Goal: Navigation & Orientation: Find specific page/section

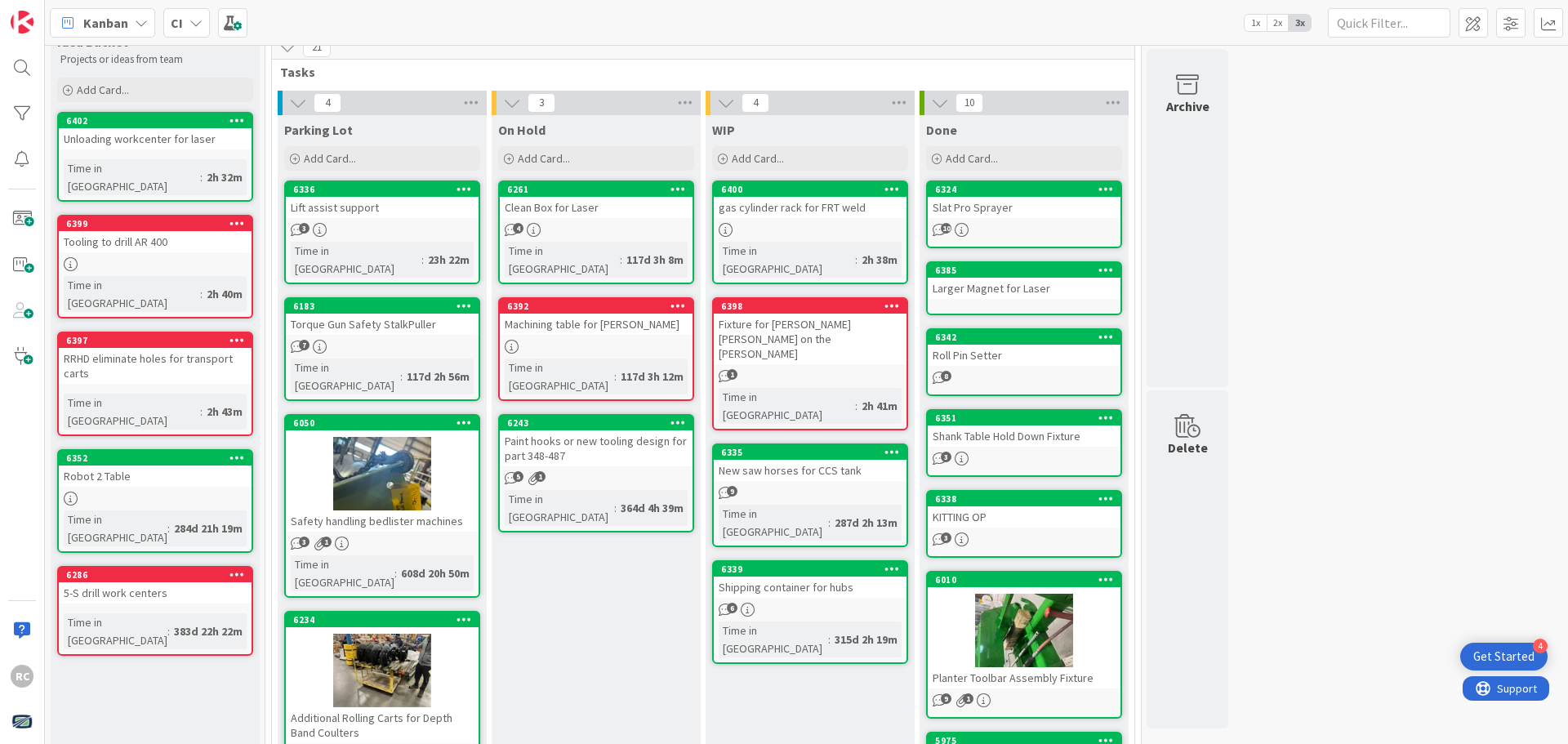
scroll to position [82, 0]
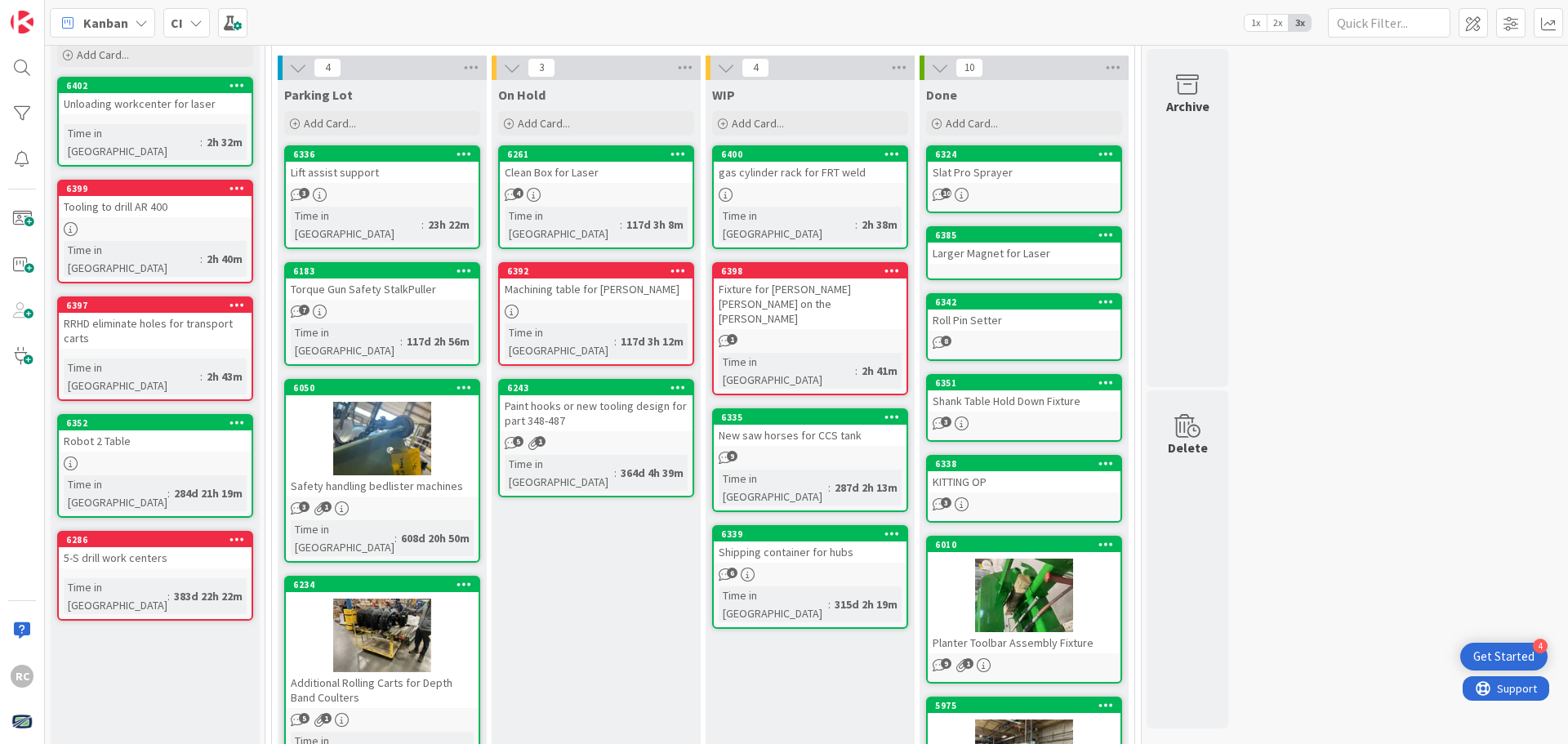
click at [195, 23] on icon at bounding box center [195, 22] width 13 height 13
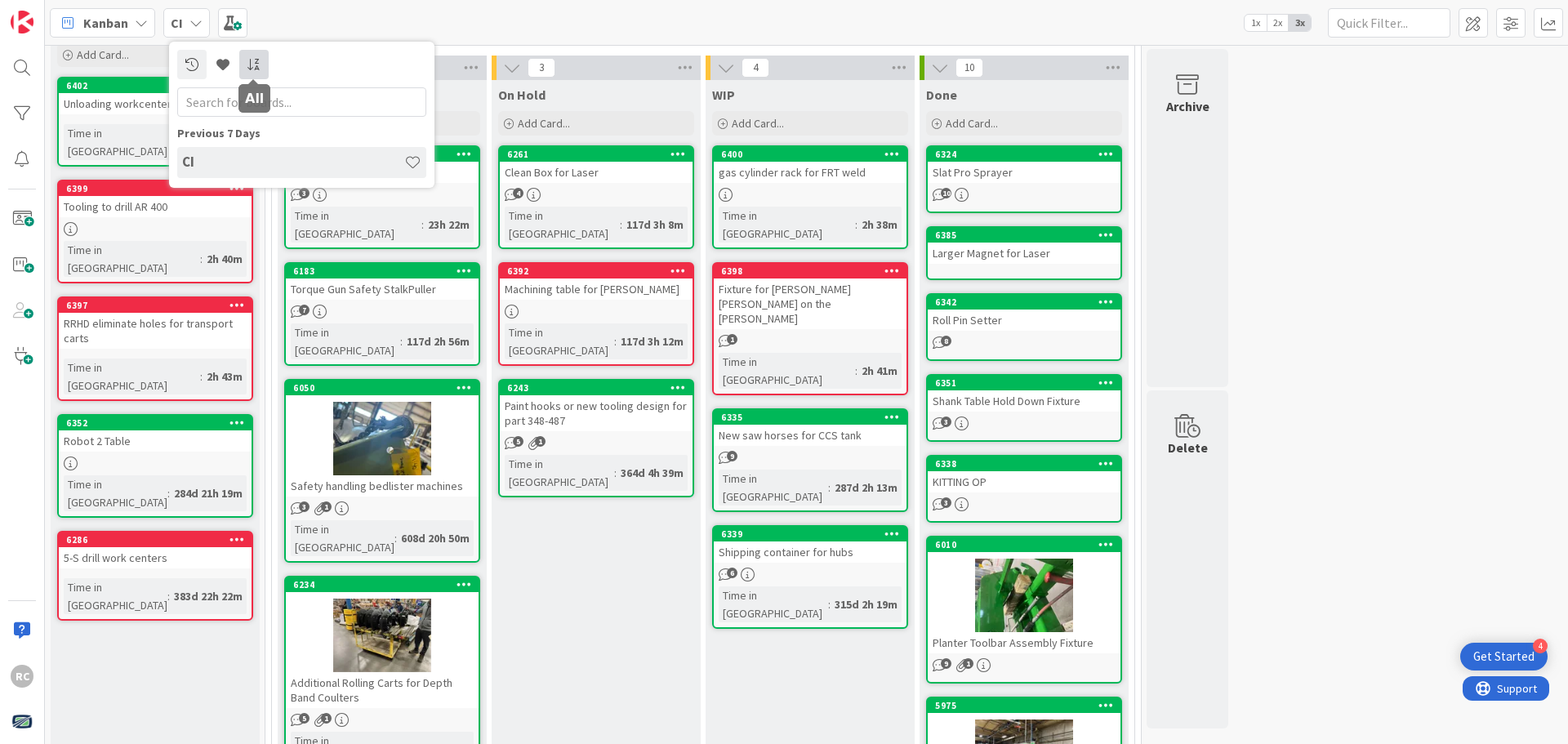
click at [247, 66] on icon at bounding box center [254, 65] width 14 height 13
click at [195, 64] on icon at bounding box center [192, 65] width 13 height 13
click at [264, 99] on input "text" at bounding box center [302, 101] width 249 height 30
click at [143, 22] on icon at bounding box center [141, 22] width 13 height 13
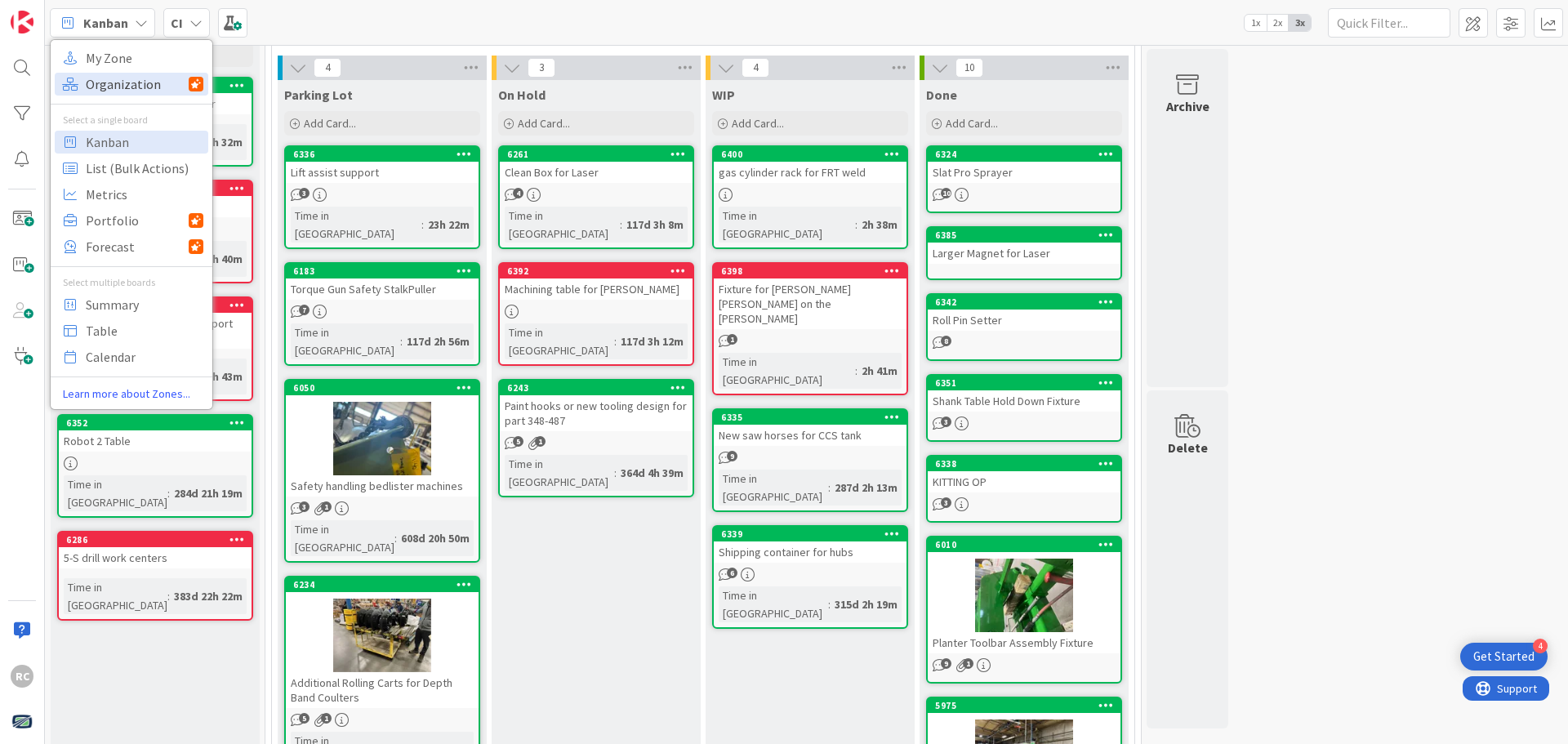
click at [136, 82] on span "Organization" at bounding box center [137, 83] width 103 height 24
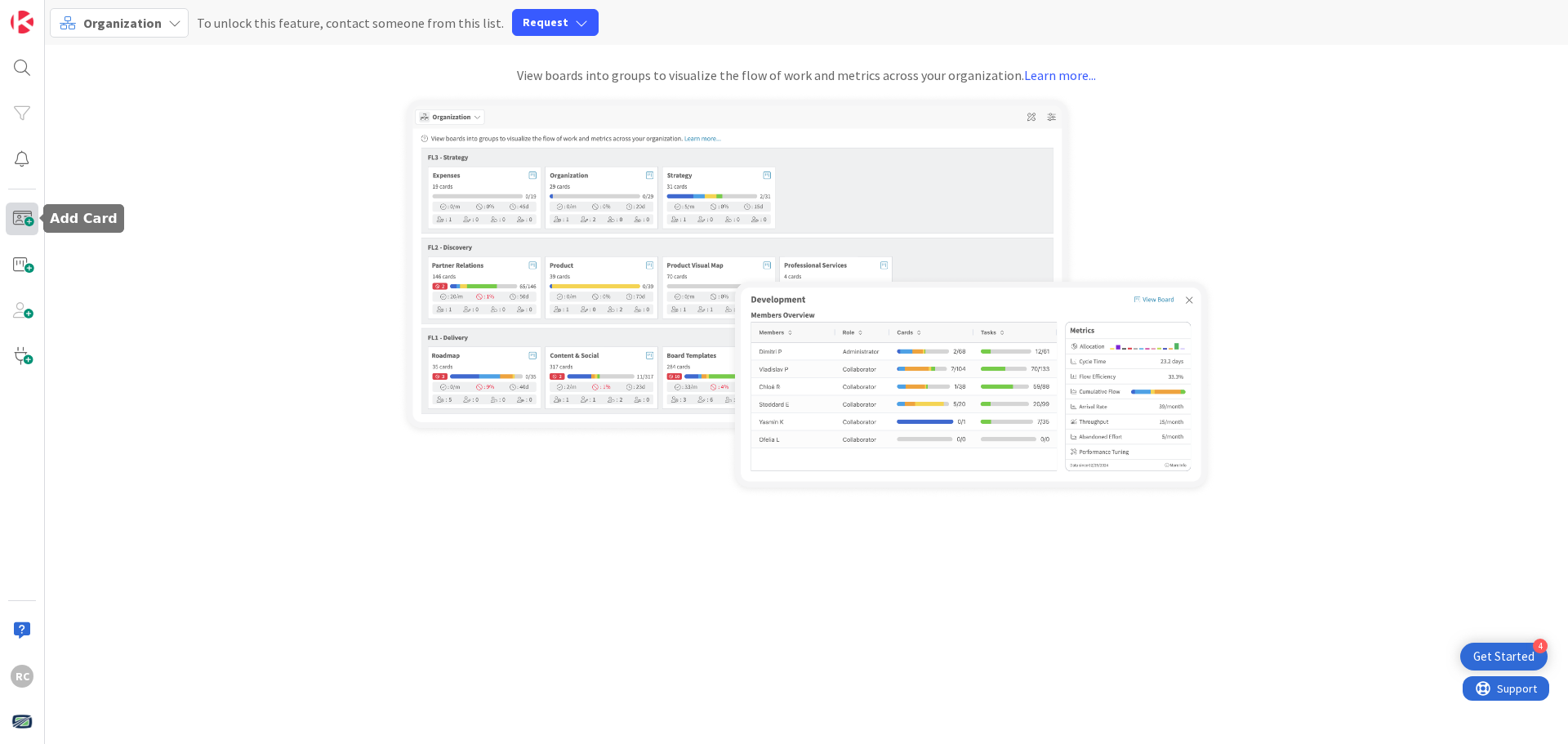
click at [19, 213] on span at bounding box center [22, 219] width 32 height 32
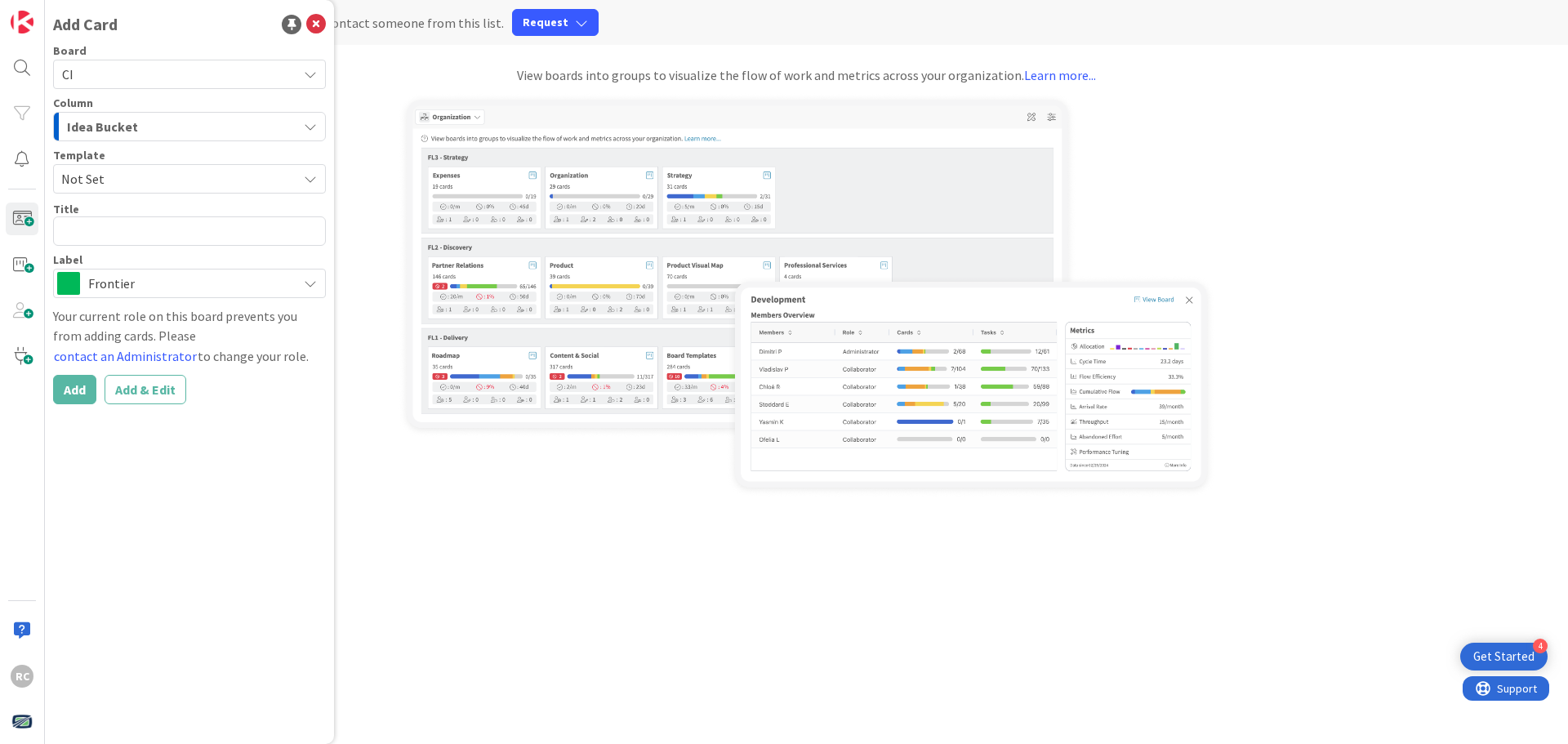
click at [379, 463] on div "Organization To unlock this feature, contact someone from this list. Request Vi…" at bounding box center [806, 248] width 1522 height 497
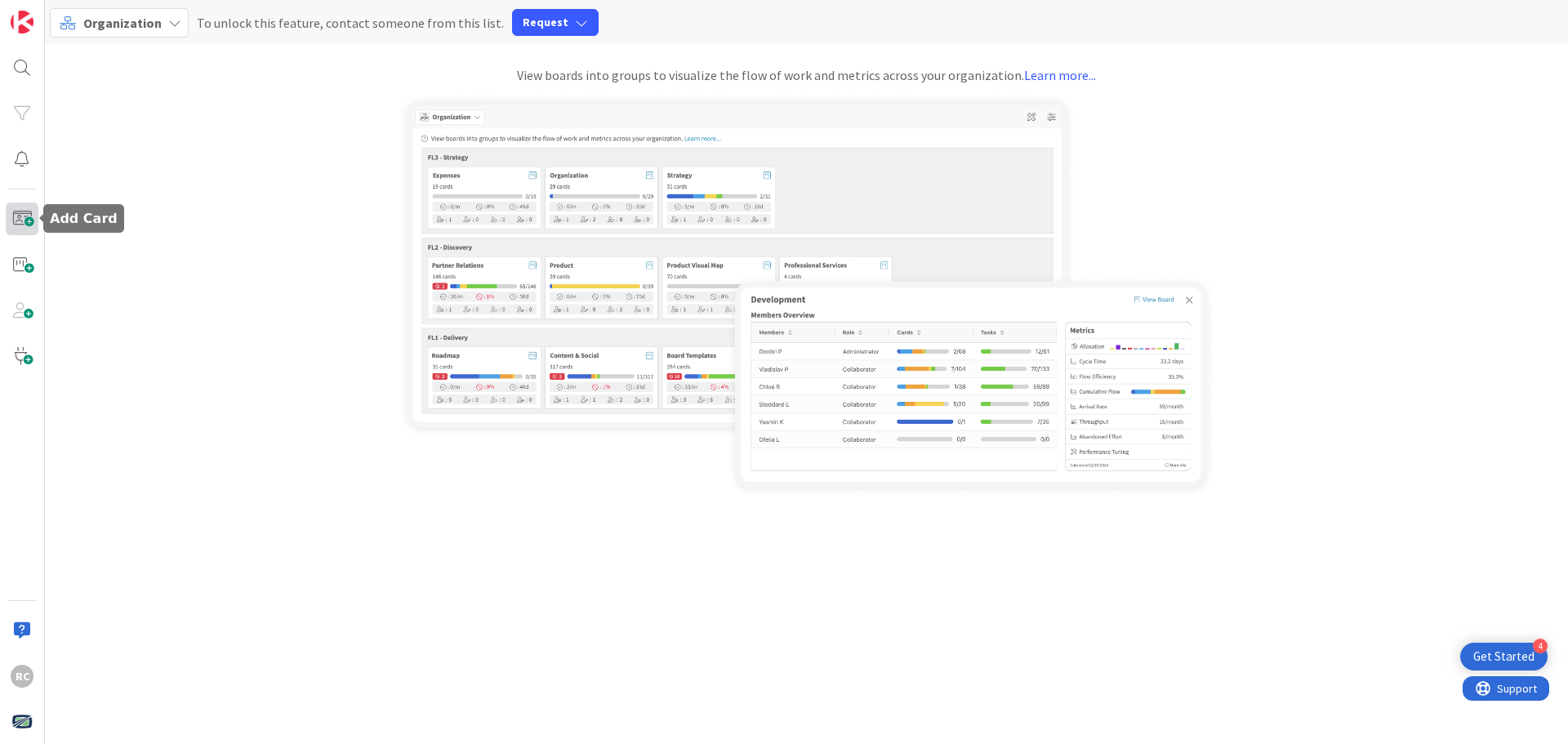
click at [25, 223] on span at bounding box center [22, 219] width 32 height 32
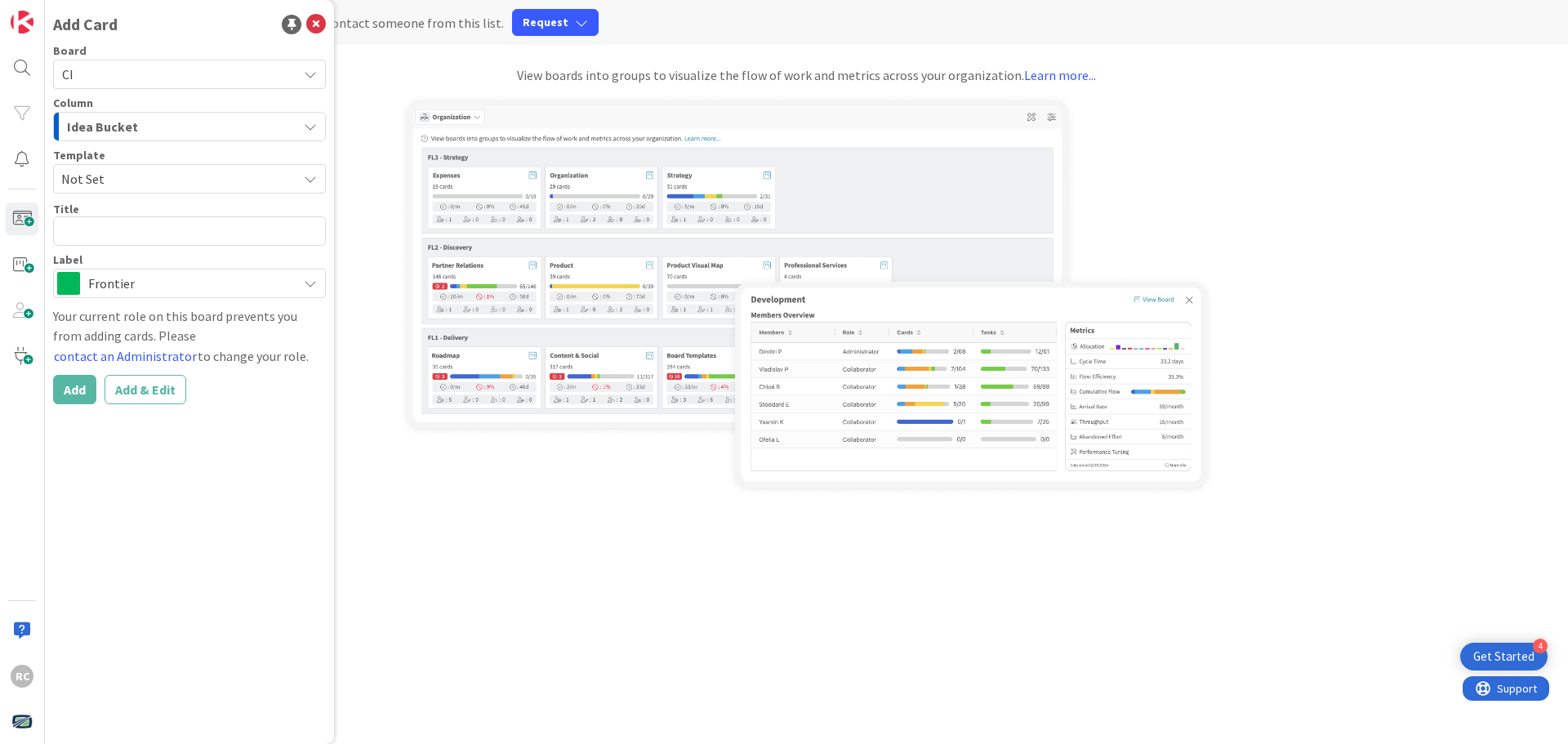
click at [312, 74] on icon at bounding box center [310, 74] width 13 height 13
click at [452, 525] on div "Organization To unlock this feature, contact someone from this list. Request Vi…" at bounding box center [806, 372] width 1522 height 744
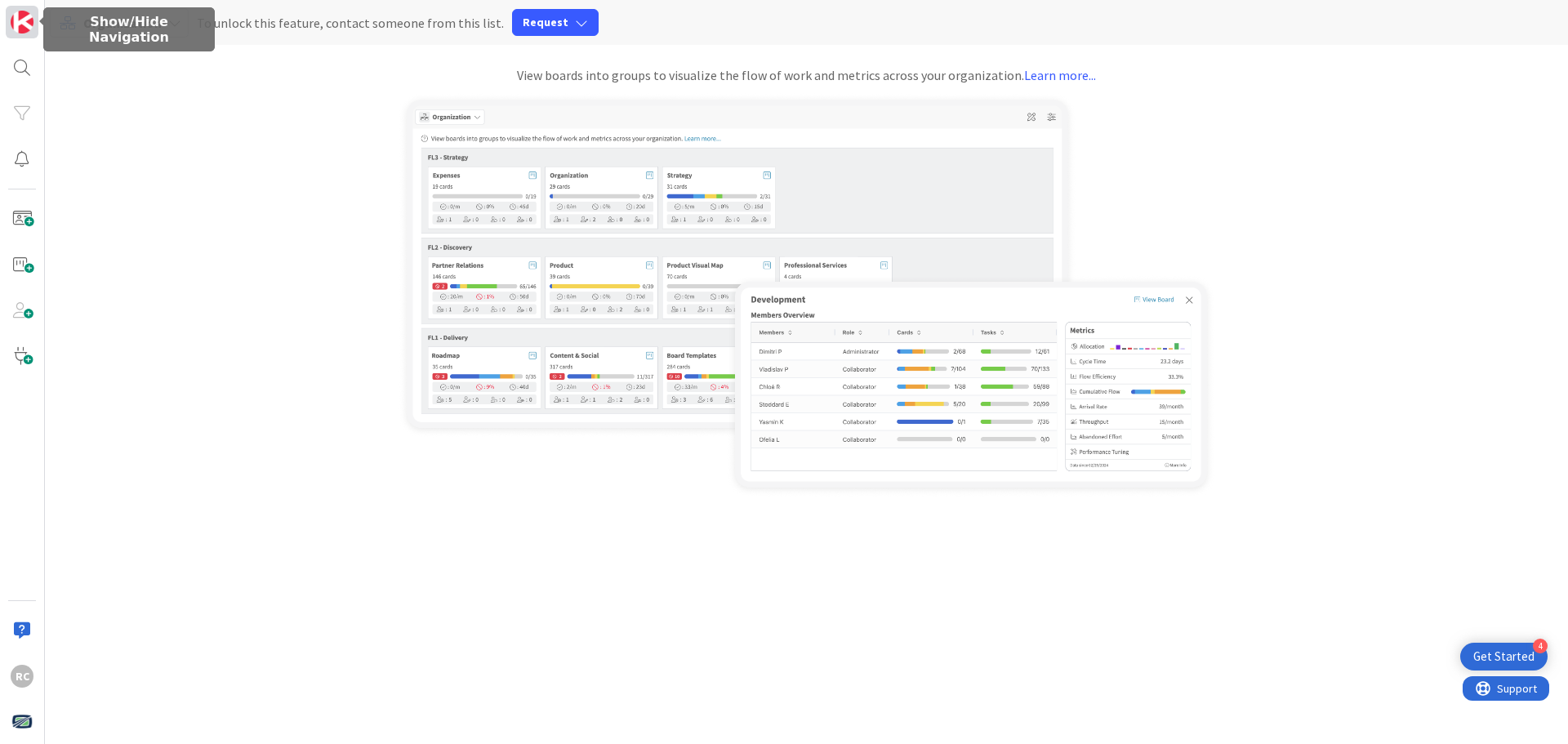
click at [23, 24] on img at bounding box center [22, 22] width 23 height 23
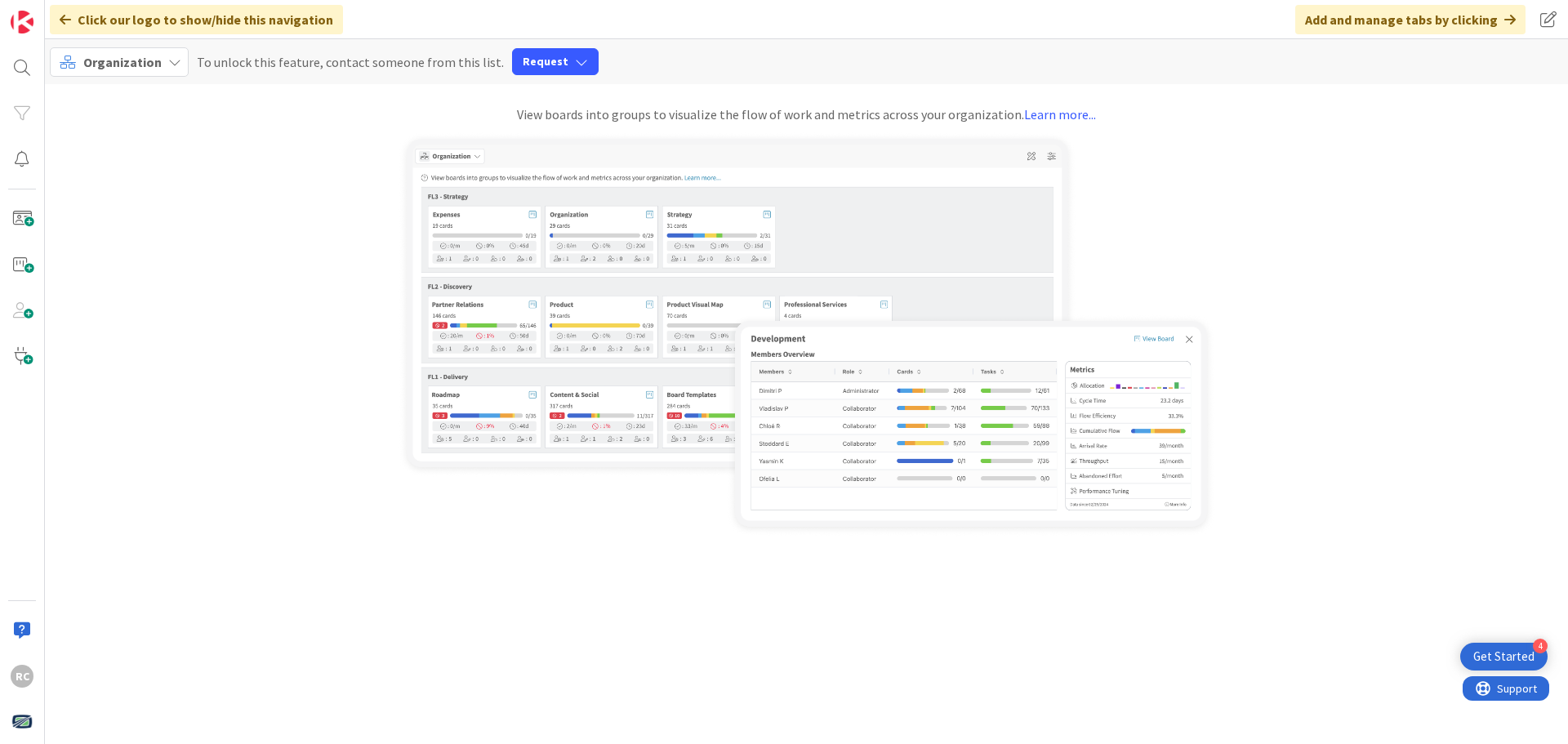
click at [169, 60] on icon at bounding box center [175, 62] width 13 height 13
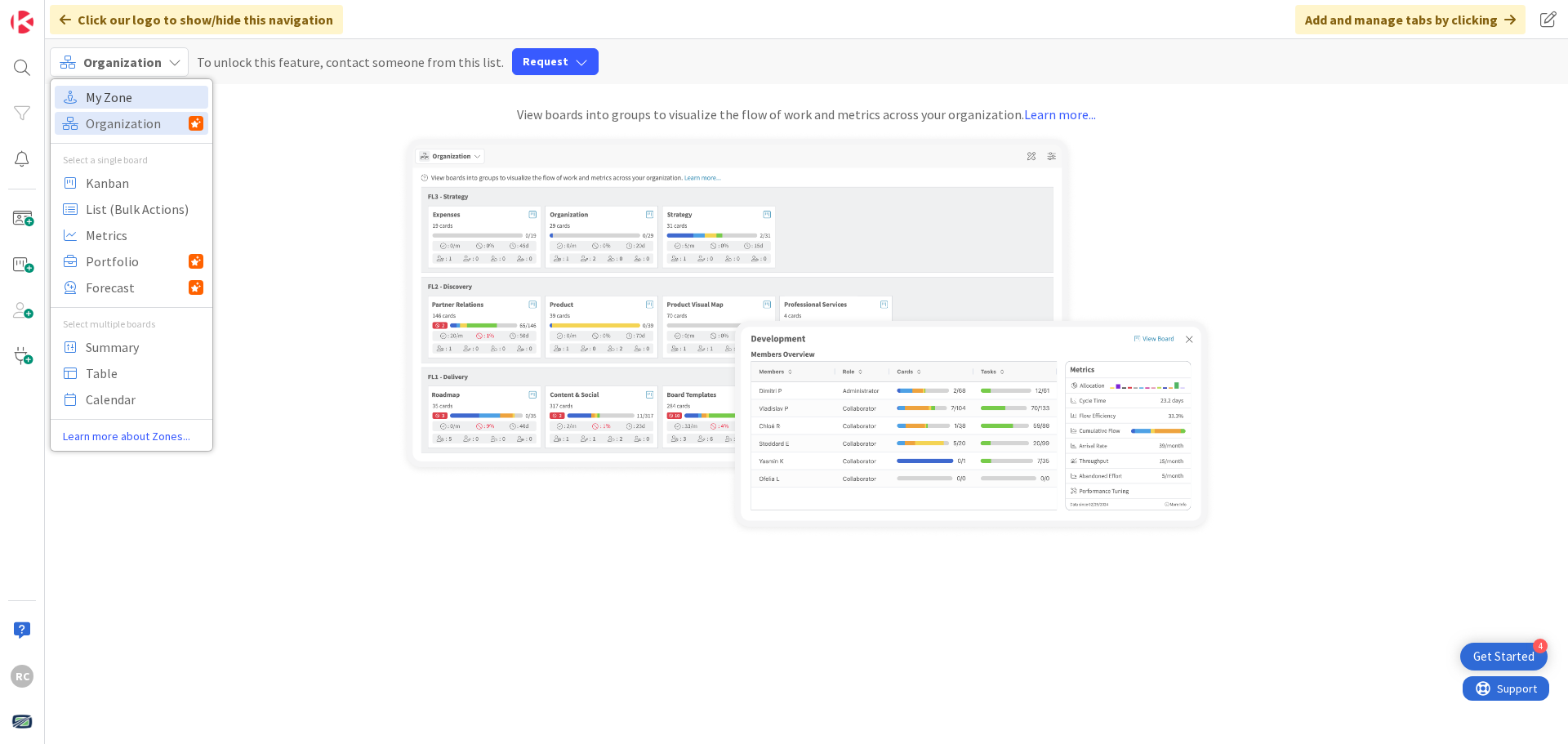
click at [128, 90] on span "My Zone" at bounding box center [144, 97] width 117 height 24
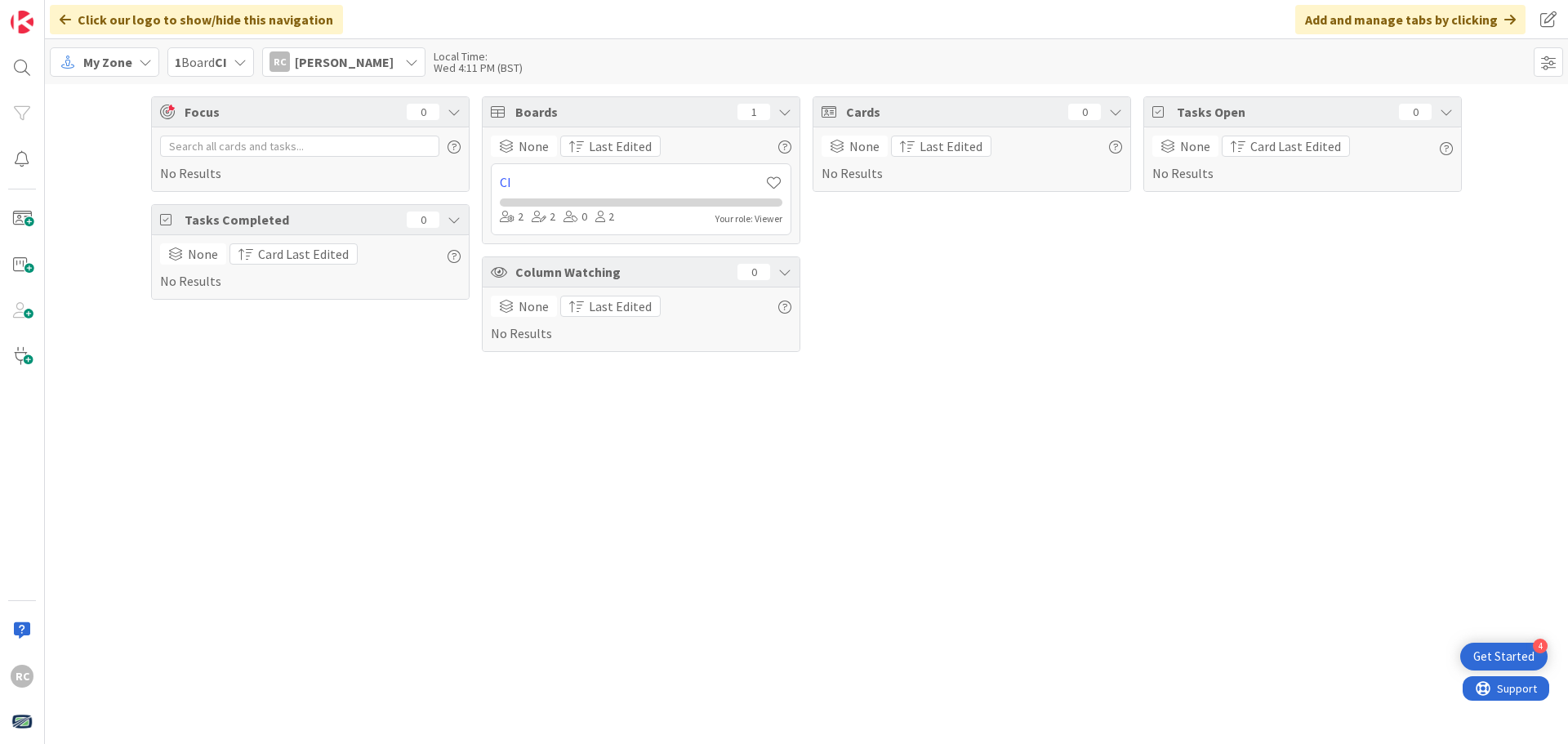
click at [243, 59] on icon at bounding box center [239, 62] width 13 height 13
click at [151, 62] on icon at bounding box center [145, 62] width 13 height 13
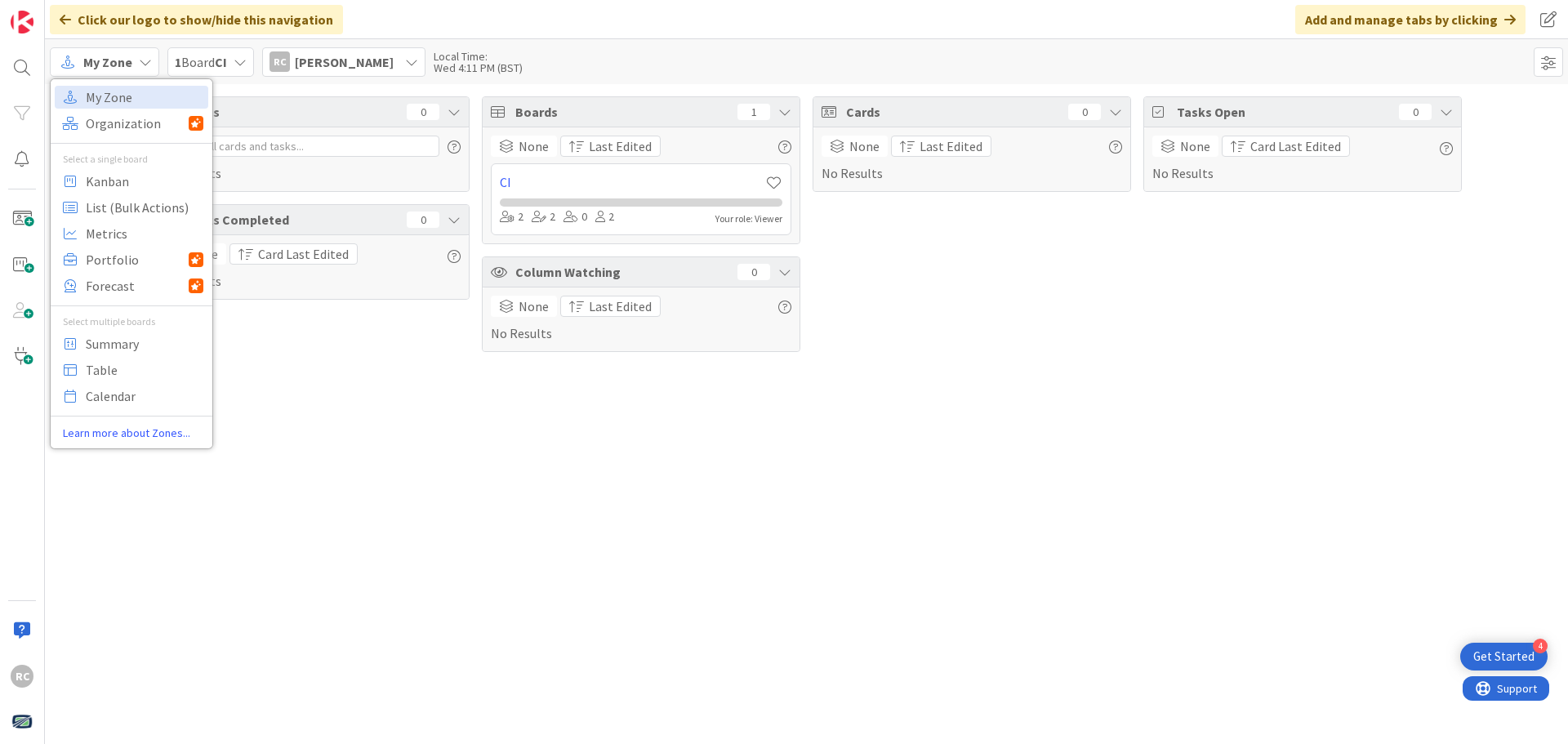
click at [309, 350] on div "Focus 0 No Results Tasks Completed 0 None Card Last Edited No Results" at bounding box center [309, 223] width 318 height 255
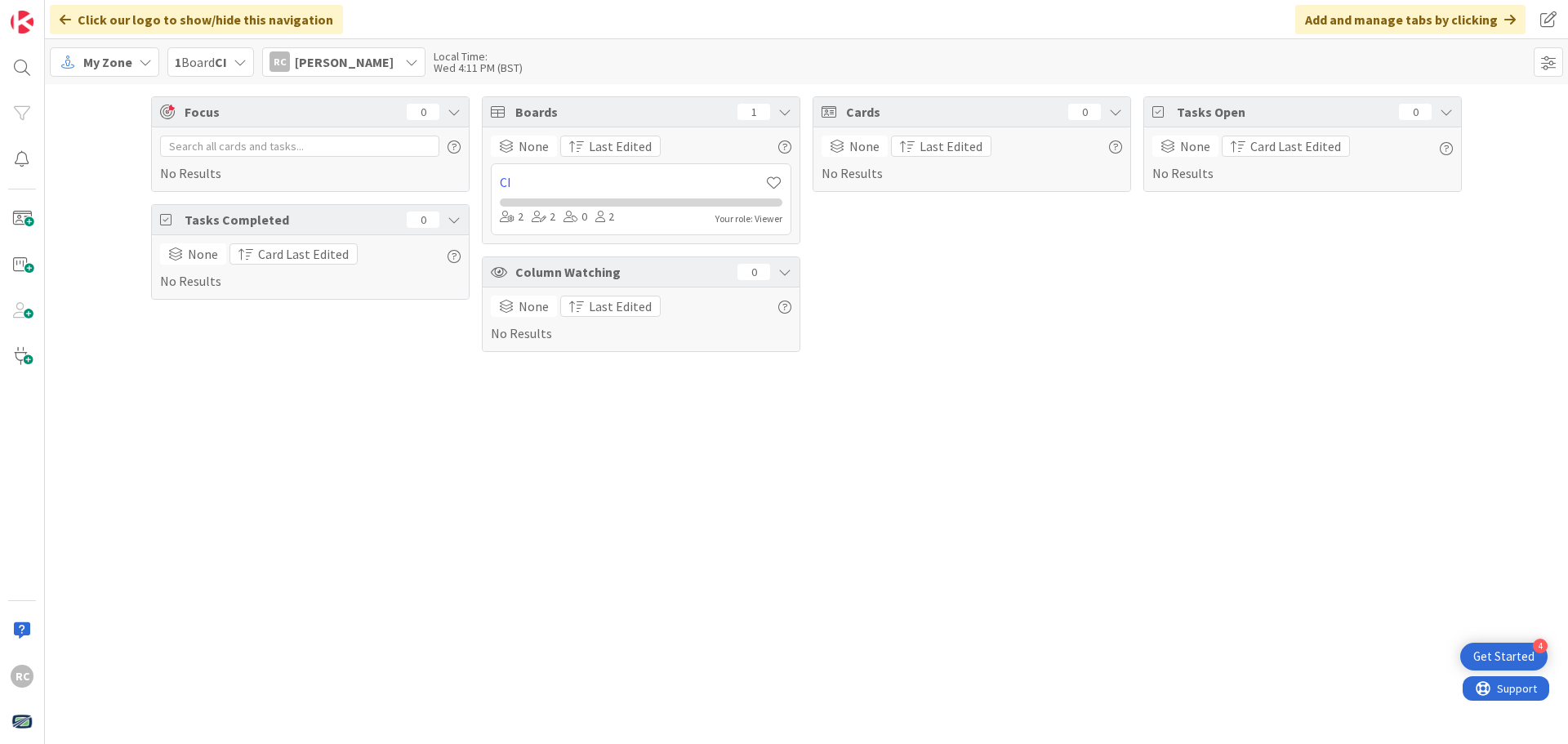
click at [405, 56] on icon at bounding box center [411, 62] width 13 height 13
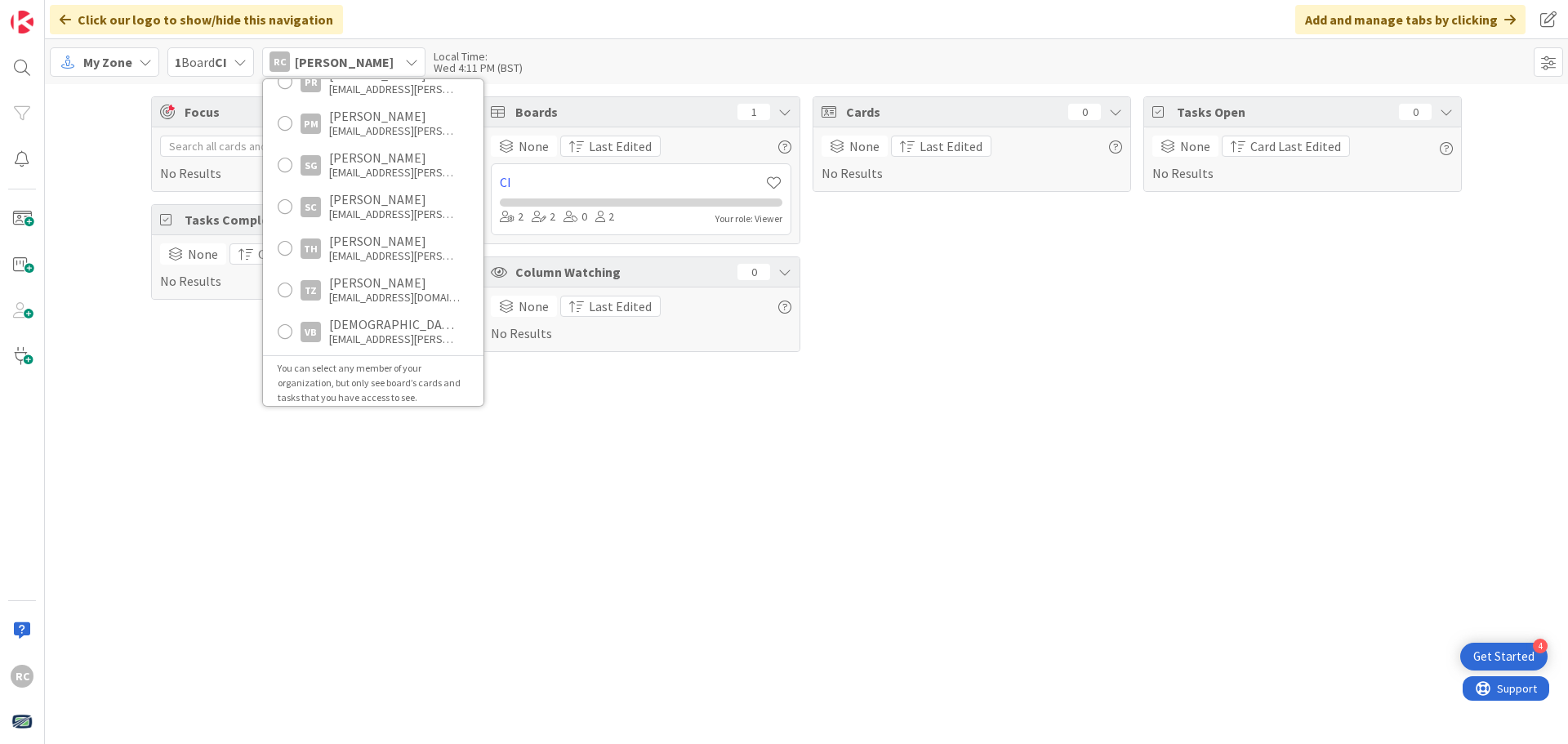
scroll to position [1195, 0]
click at [187, 427] on div "Focus 0 No Results Tasks Completed 0 None Card Last Edited No Results Boards 1 …" at bounding box center [806, 414] width 1522 height 660
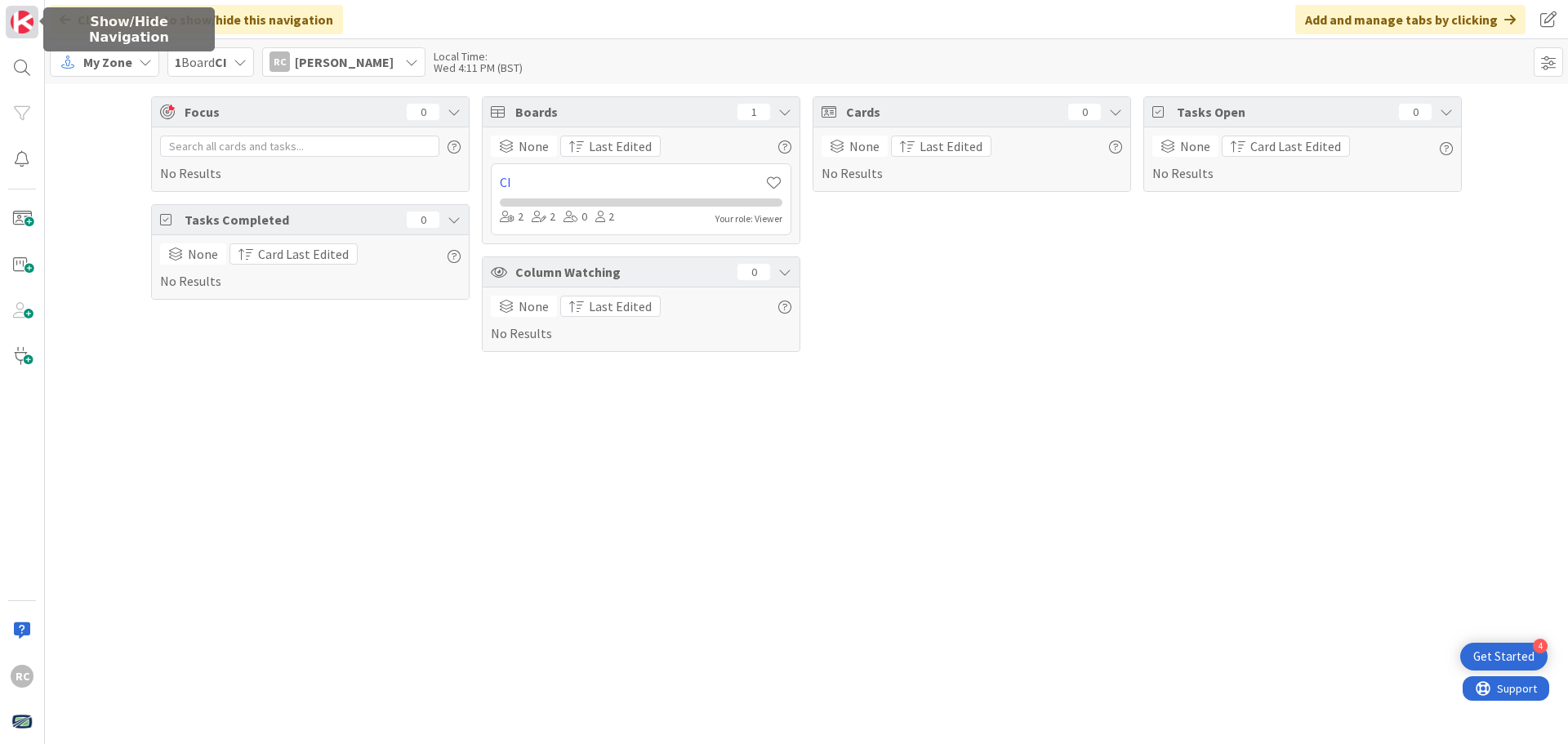
click at [29, 26] on img at bounding box center [22, 22] width 23 height 23
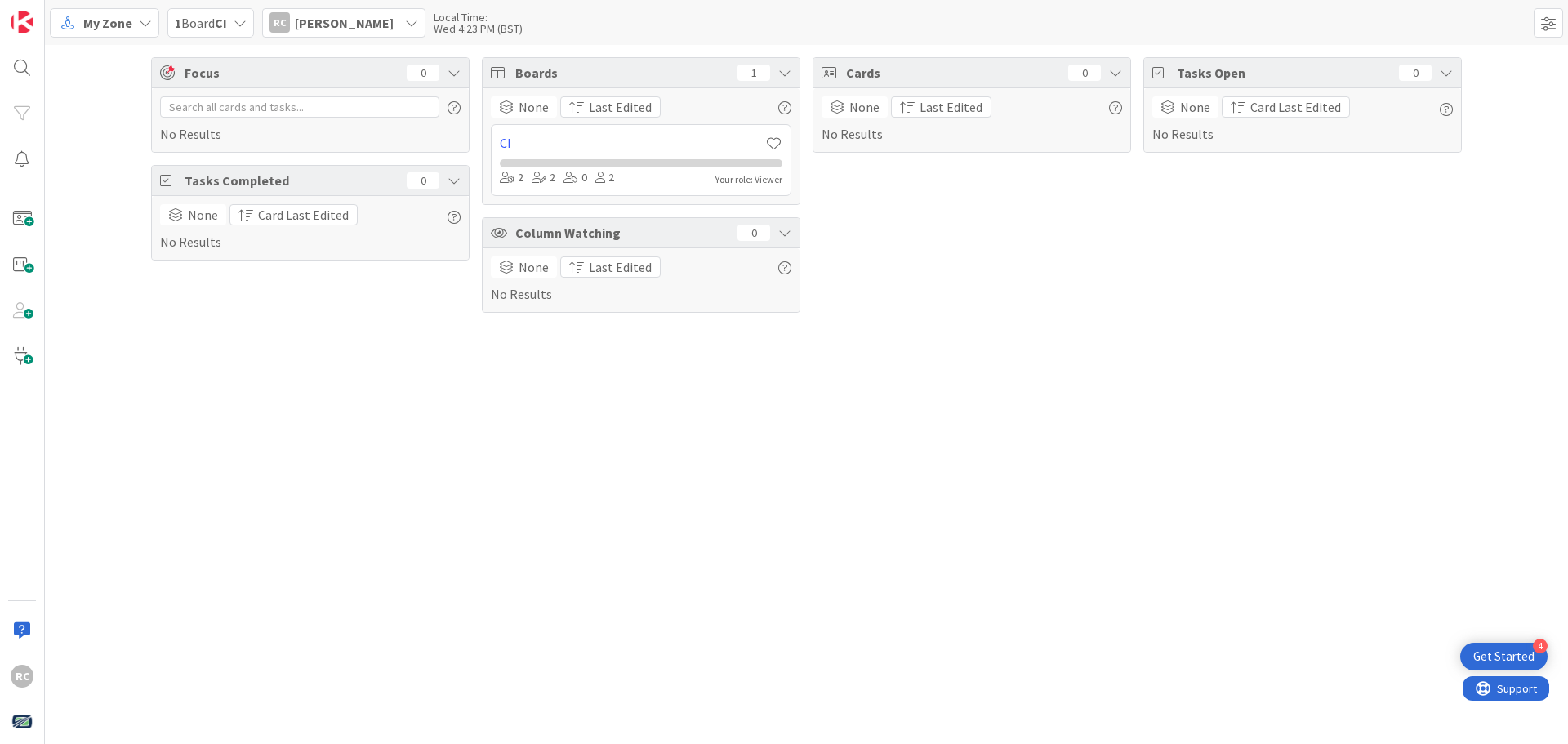
click at [241, 23] on icon at bounding box center [239, 22] width 13 height 13
click at [186, 324] on div "Focus 0 No Results Tasks Completed 0 None Card Last Edited No Results Boards 1 …" at bounding box center [806, 185] width 1522 height 280
click at [20, 223] on span at bounding box center [22, 219] width 32 height 32
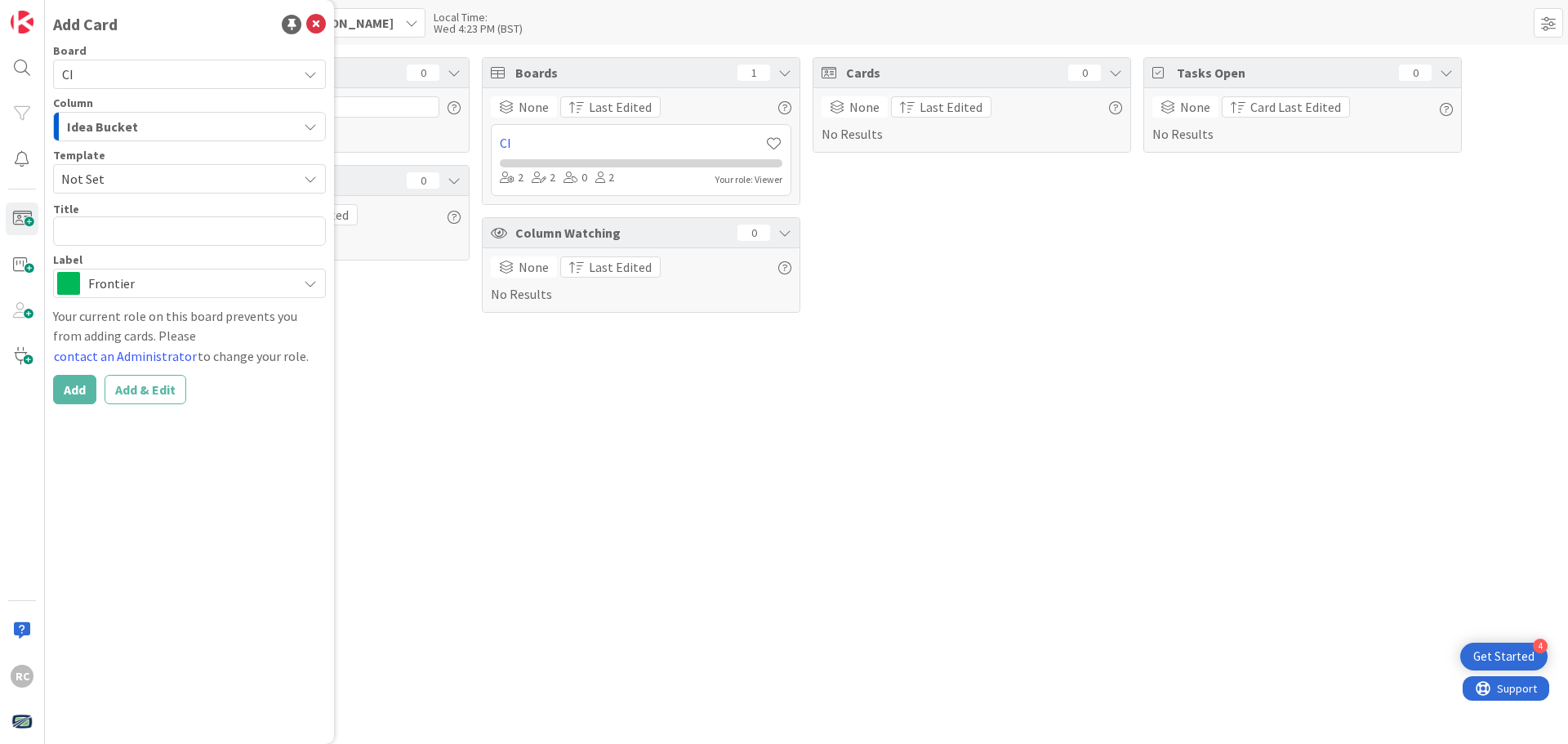
click at [163, 65] on span "CI" at bounding box center [175, 74] width 227 height 23
click at [463, 339] on div "Focus 0 No Results Tasks Completed 0 None Card Last Edited No Results Boards 1 …" at bounding box center [806, 394] width 1522 height 699
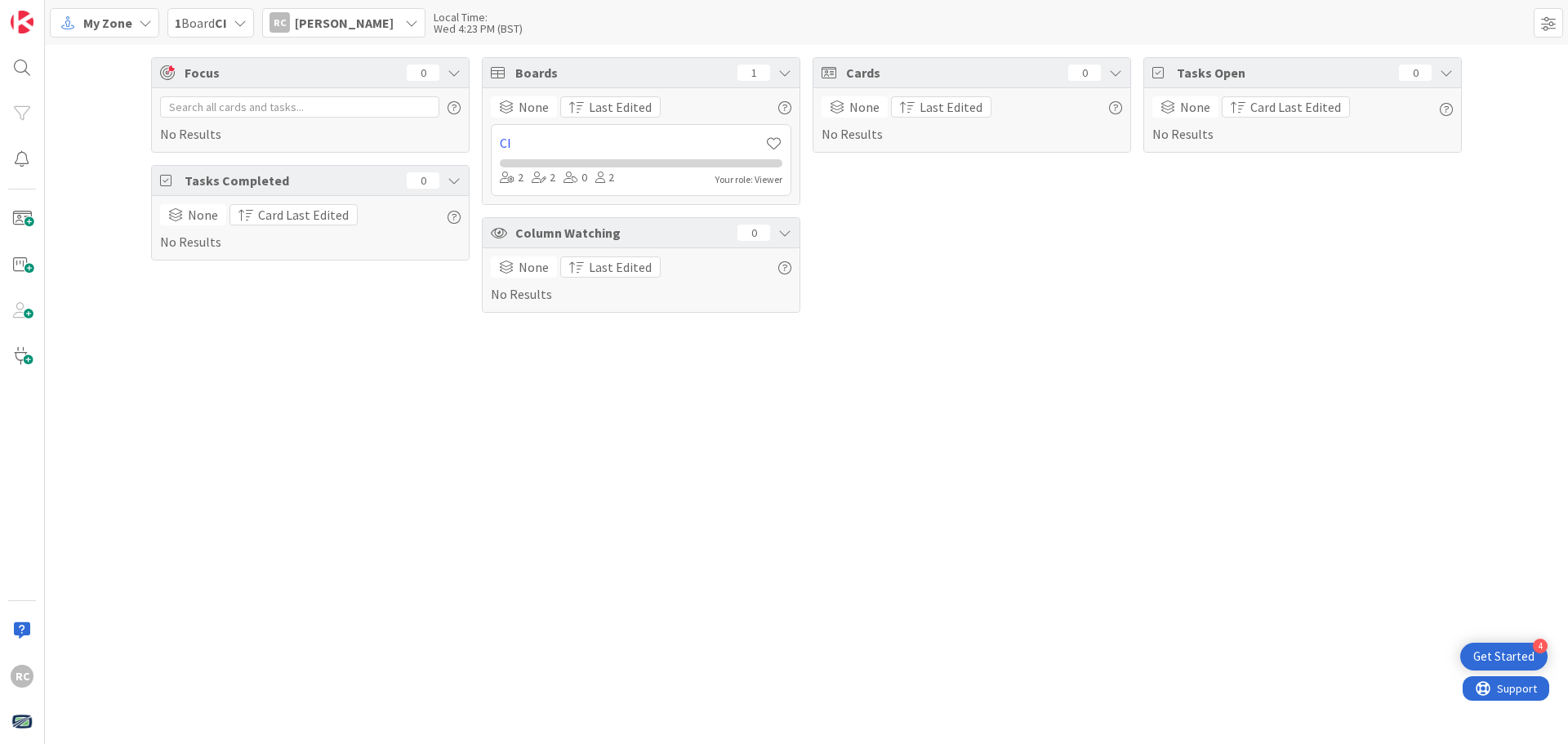
click at [405, 21] on icon at bounding box center [411, 22] width 13 height 13
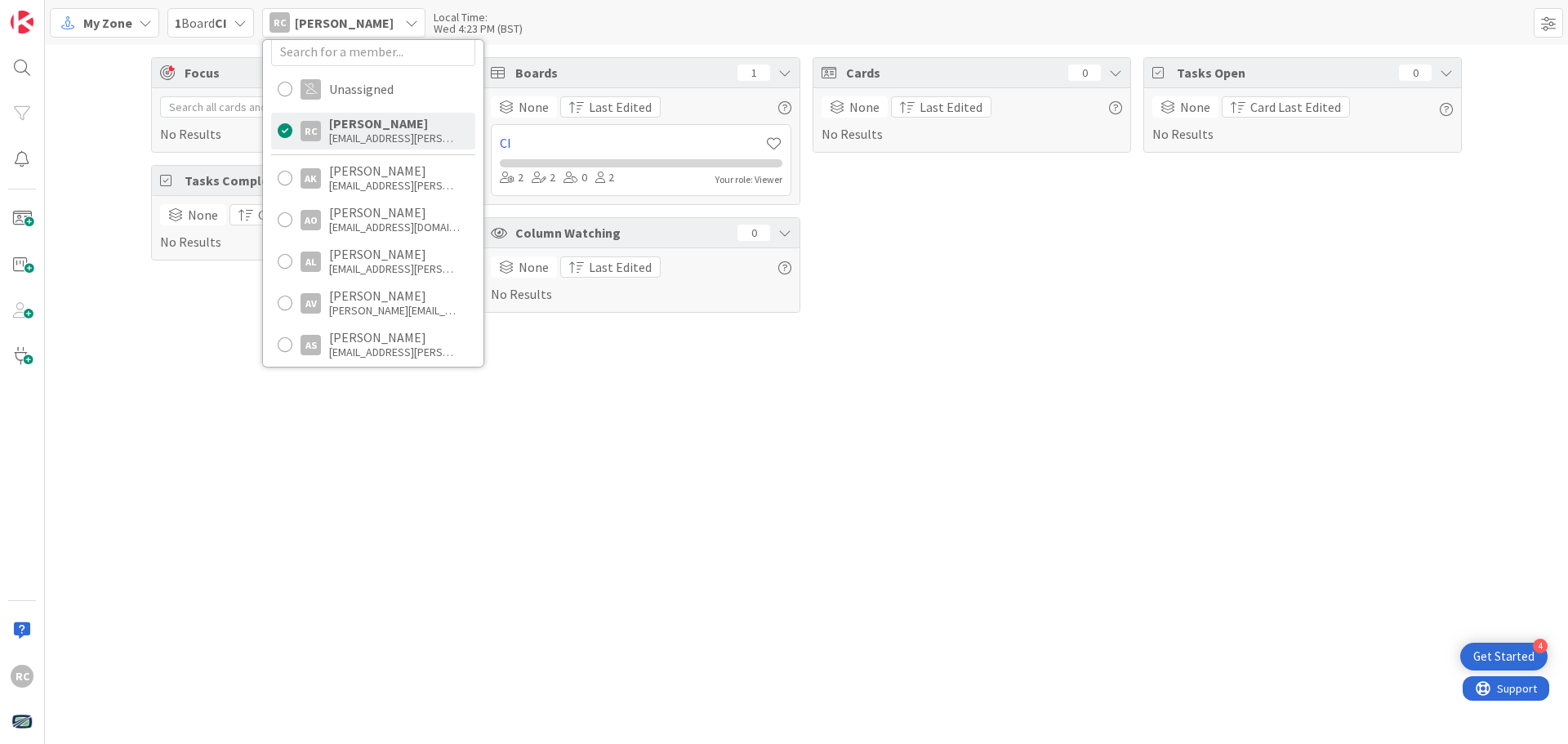
scroll to position [0, 0]
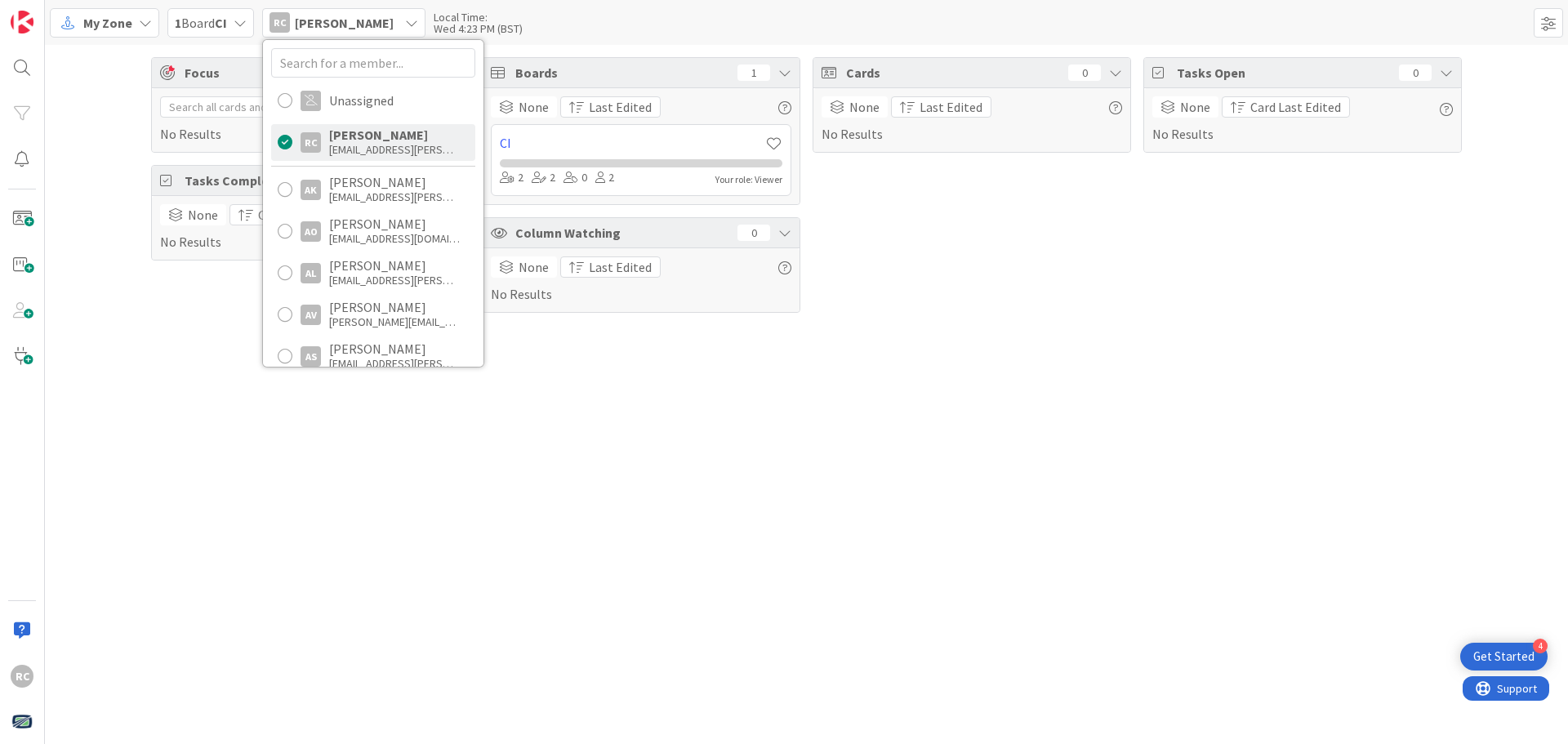
click at [242, 452] on div "Focus 0 No Results Tasks Completed 0 None Card Last Edited No Results Boards 1 …" at bounding box center [806, 394] width 1522 height 699
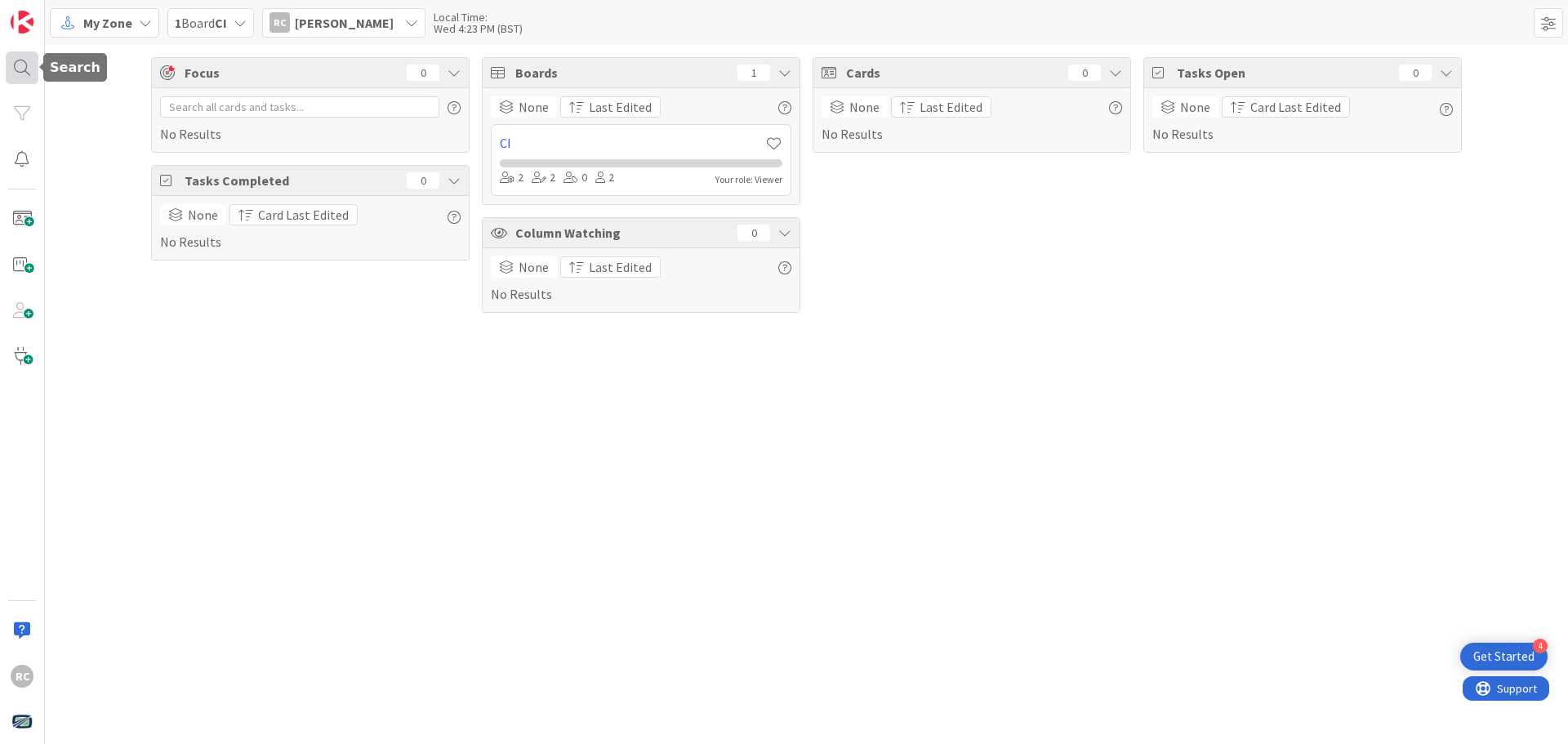
click at [17, 65] on div at bounding box center [22, 67] width 32 height 32
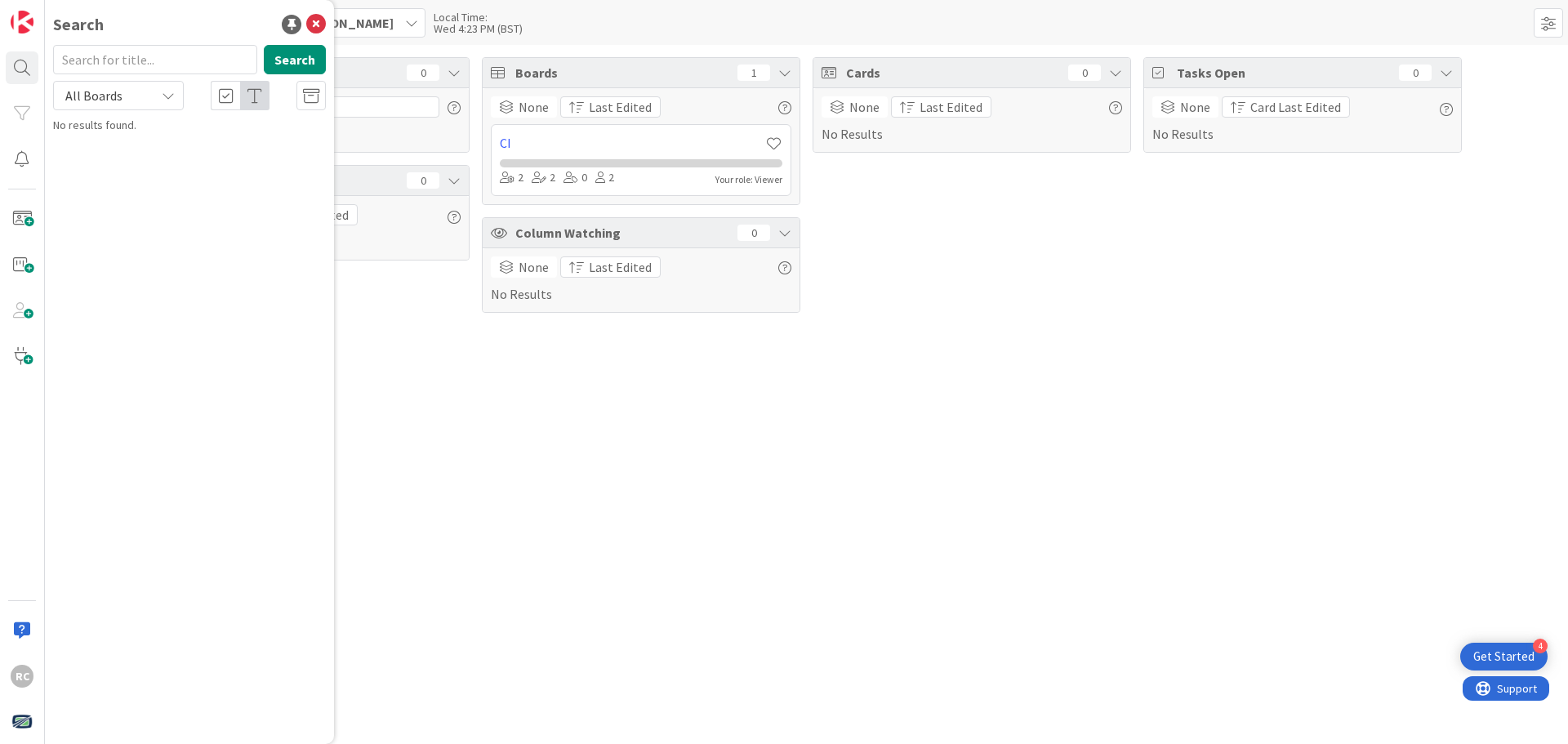
click at [463, 347] on div "Focus 0 No Results Tasks Completed 0 None Card Last Edited No Results Boards 1 …" at bounding box center [806, 394] width 1522 height 699
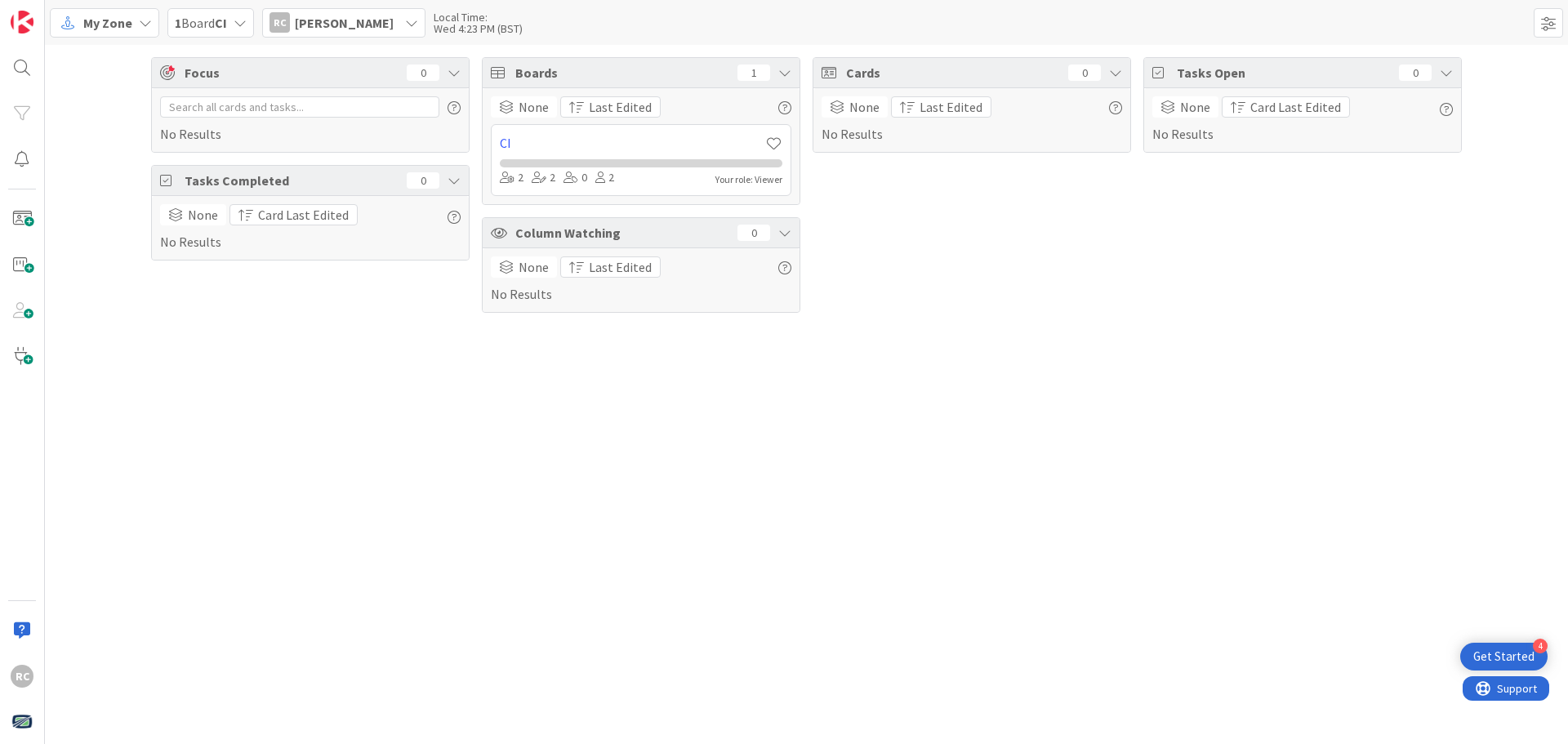
click at [146, 23] on icon at bounding box center [145, 22] width 13 height 13
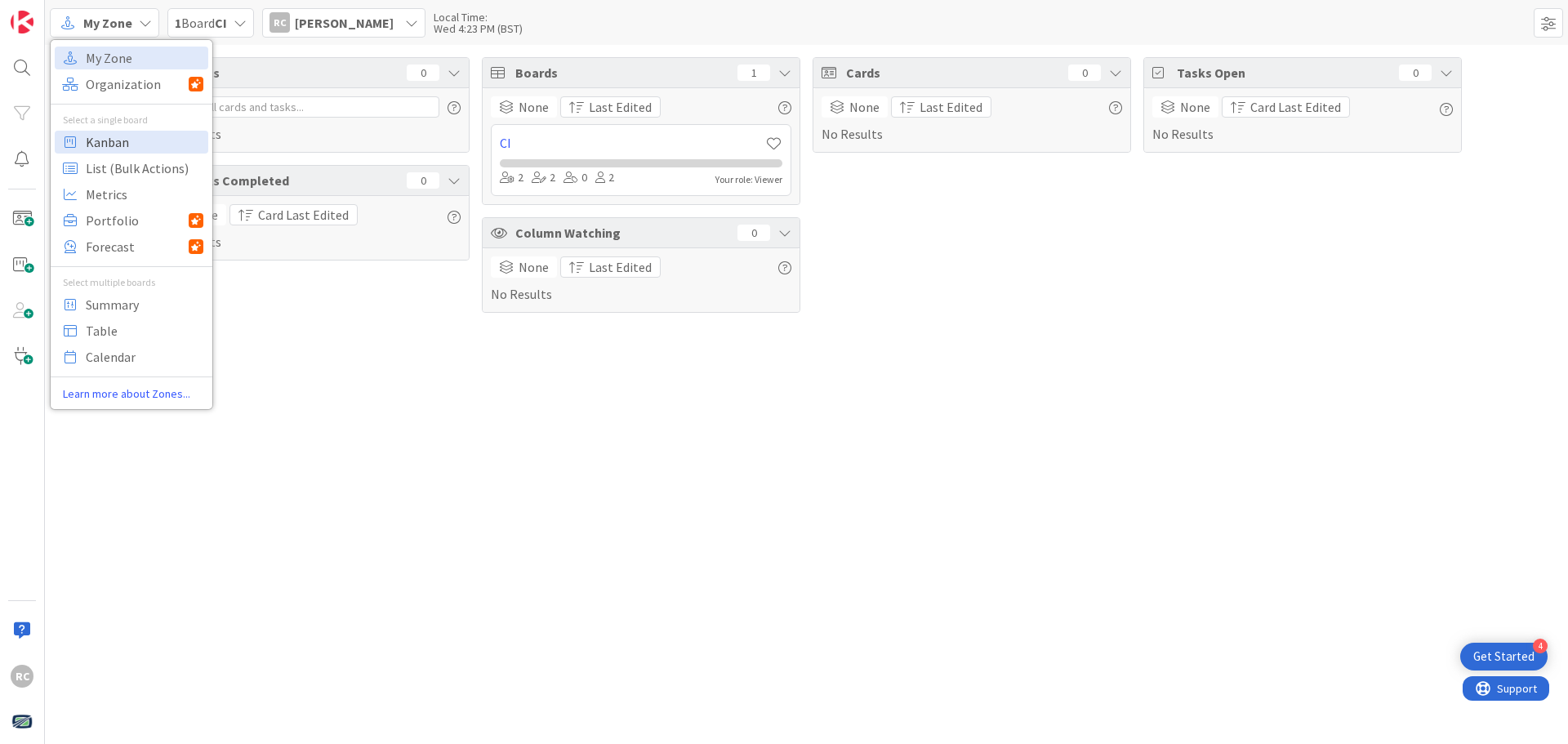
click at [109, 148] on span "Kanban" at bounding box center [144, 142] width 117 height 24
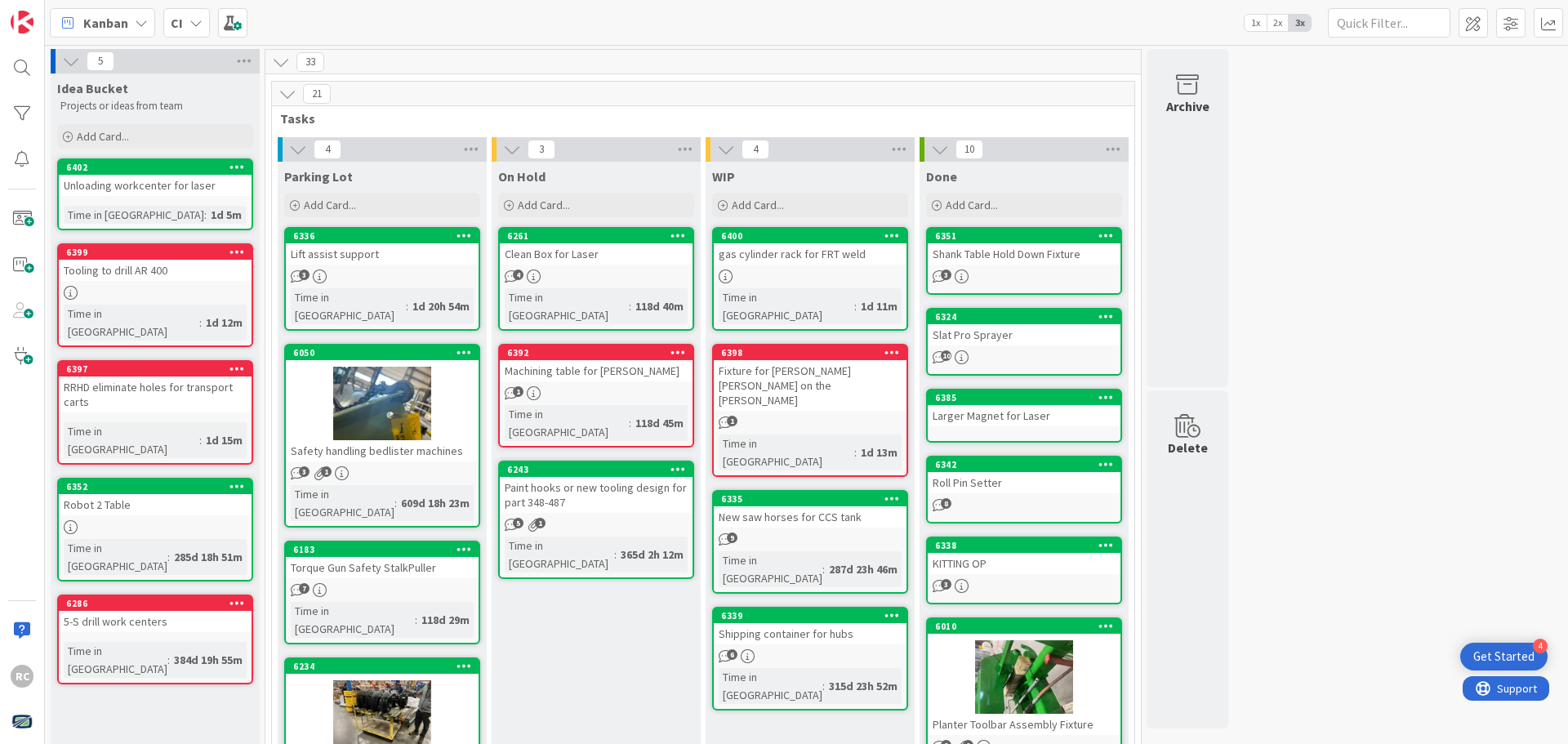
click at [197, 22] on icon at bounding box center [195, 22] width 13 height 13
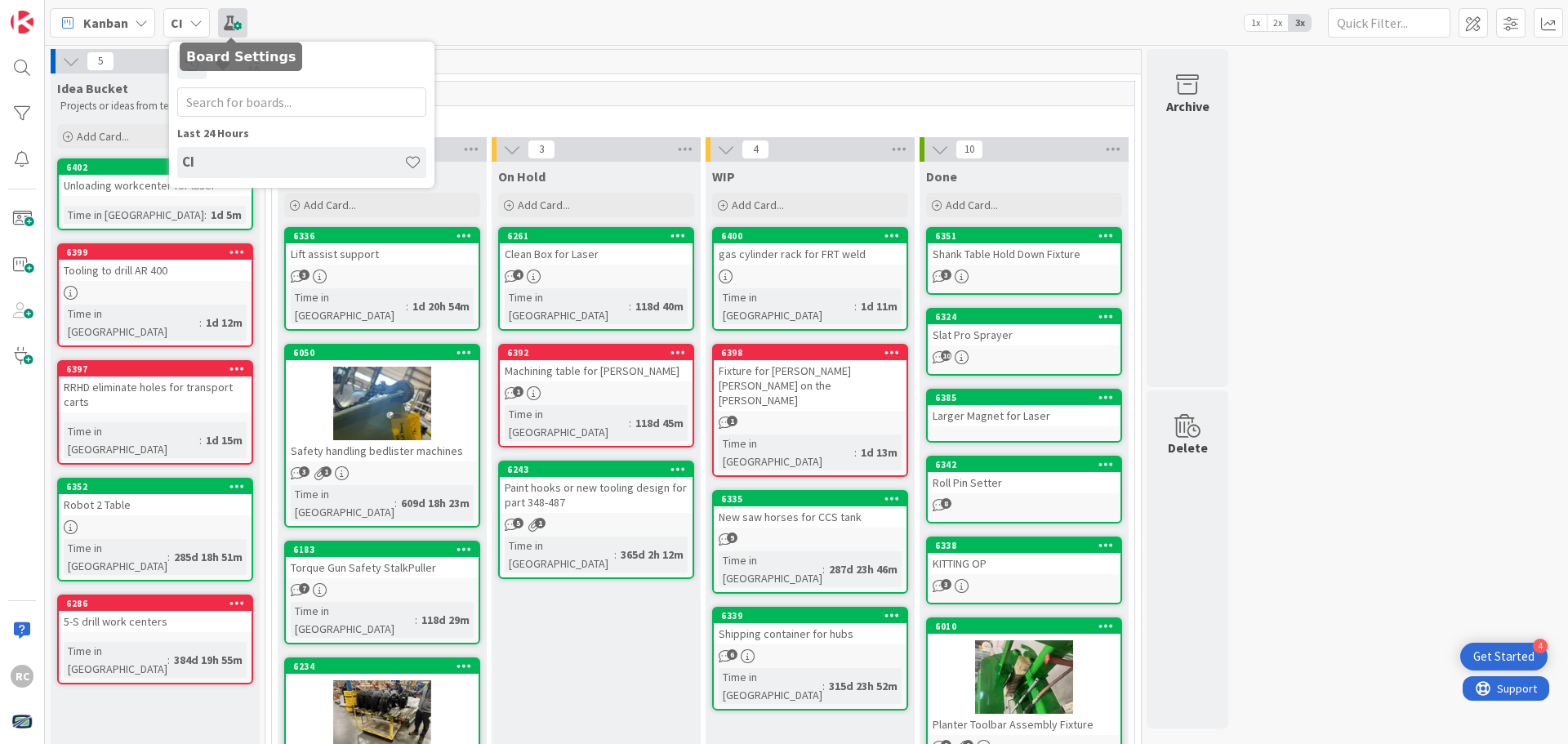
click at [233, 25] on span at bounding box center [232, 22] width 30 height 30
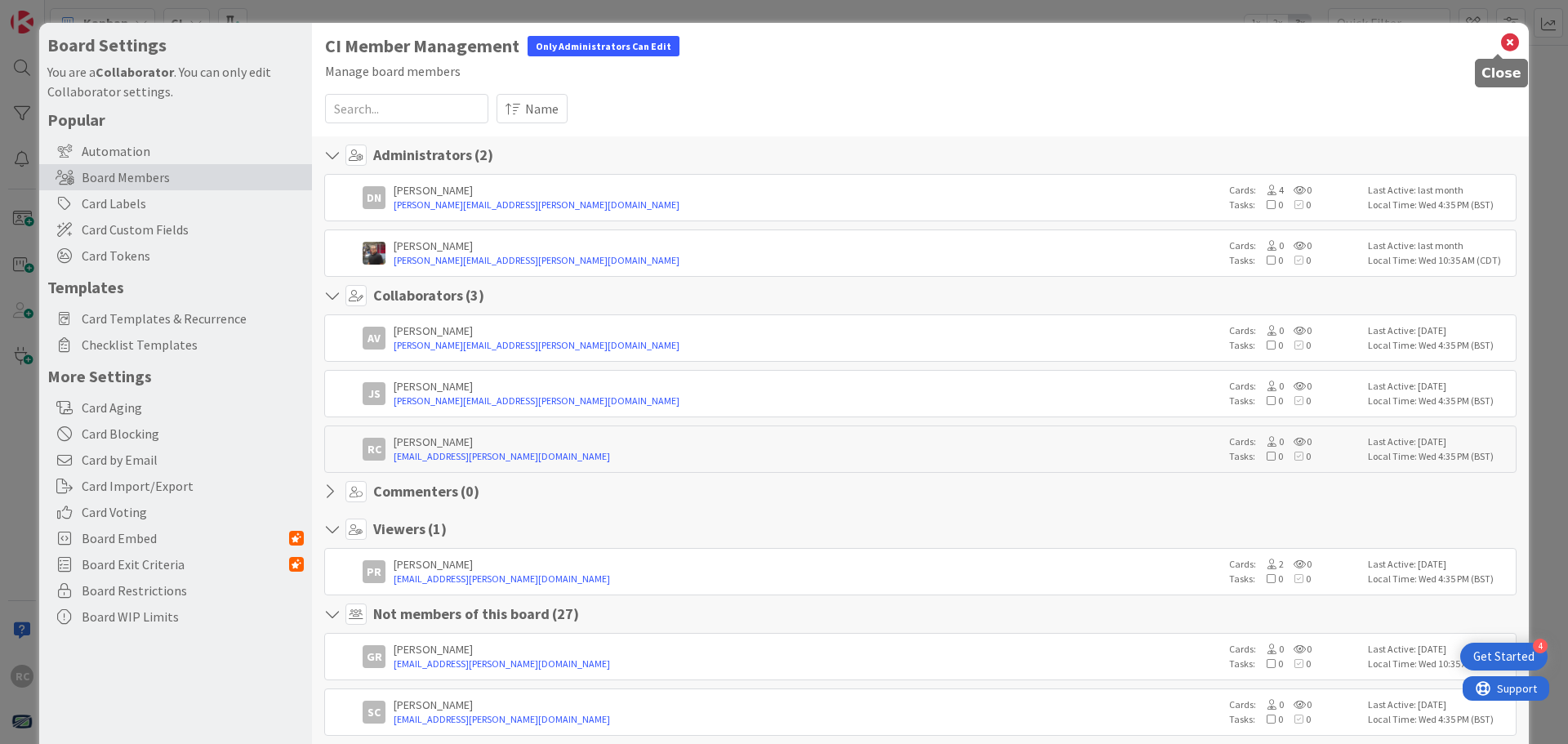
click at [1499, 39] on icon at bounding box center [1510, 43] width 22 height 23
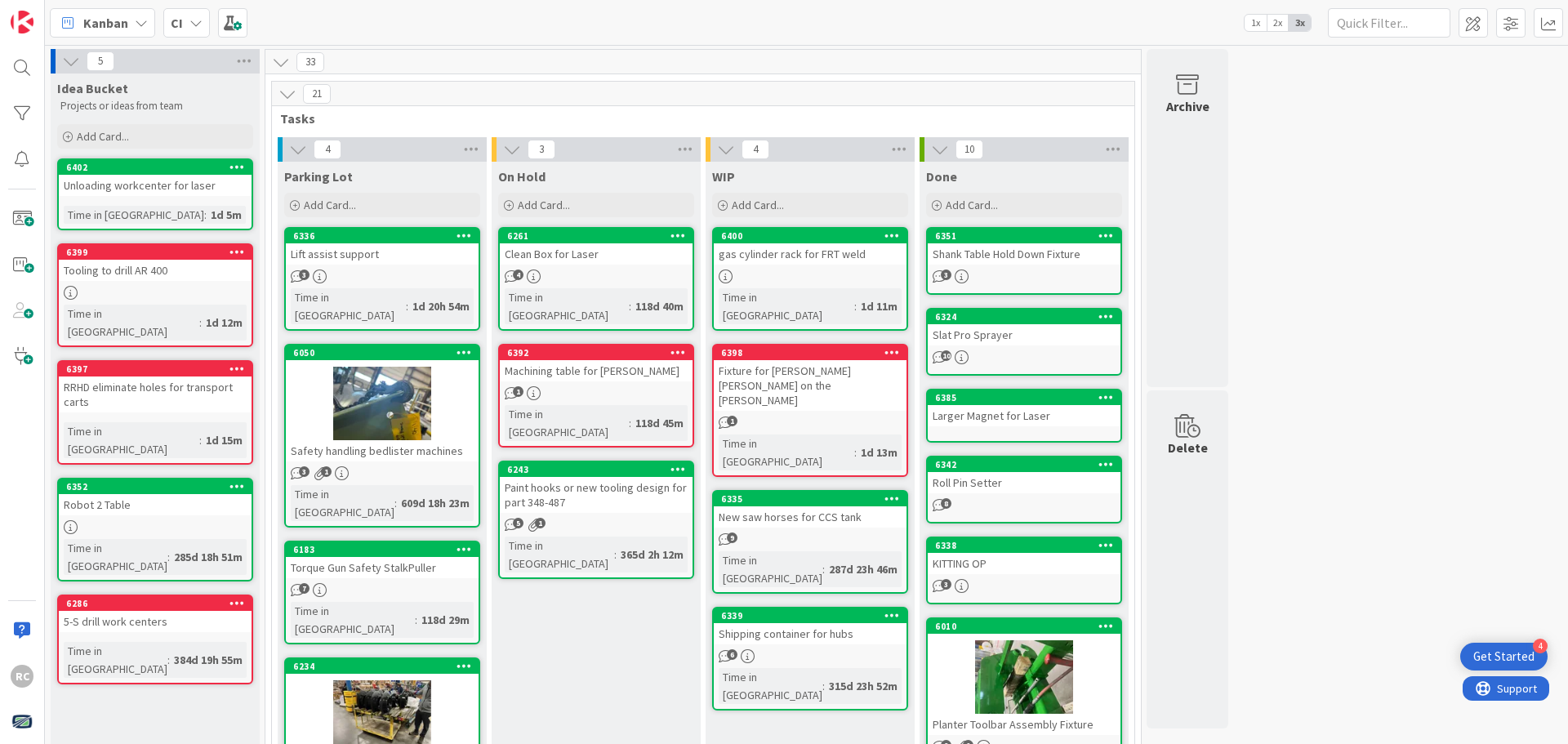
click at [140, 21] on icon at bounding box center [141, 22] width 13 height 13
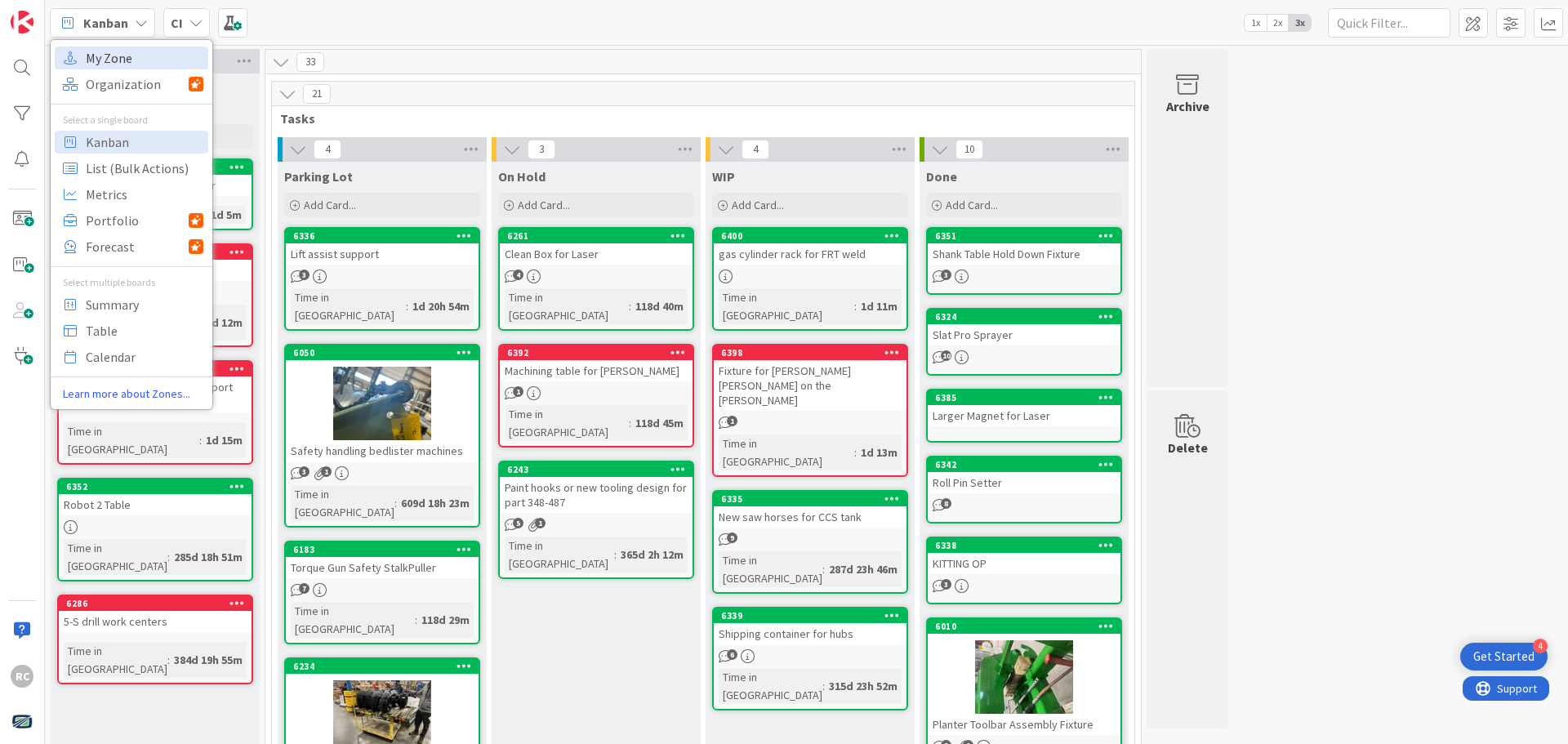
click at [110, 56] on span "My Zone" at bounding box center [144, 57] width 117 height 24
